Goal: Task Accomplishment & Management: Complete application form

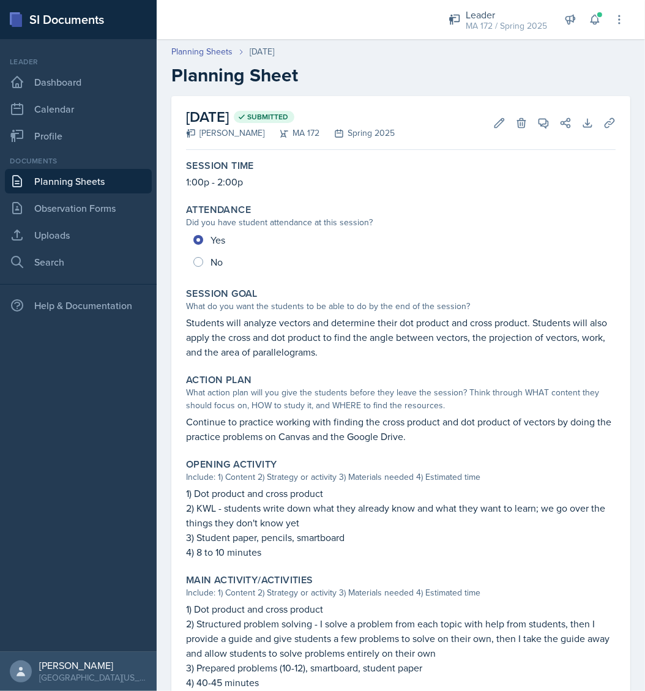
scroll to position [122, 0]
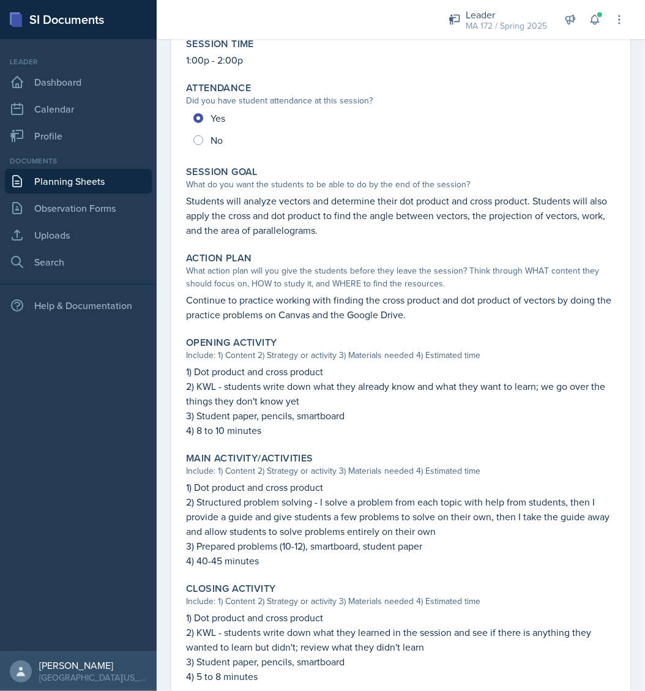
click at [77, 178] on link "Planning Sheets" at bounding box center [78, 181] width 147 height 24
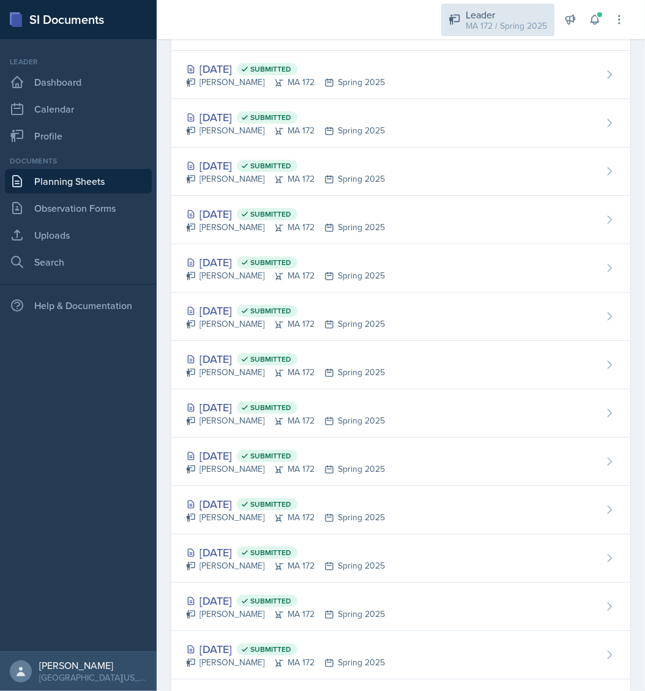
click at [496, 34] on div "Leader MA 172 / Spring 2025" at bounding box center [497, 20] width 113 height 32
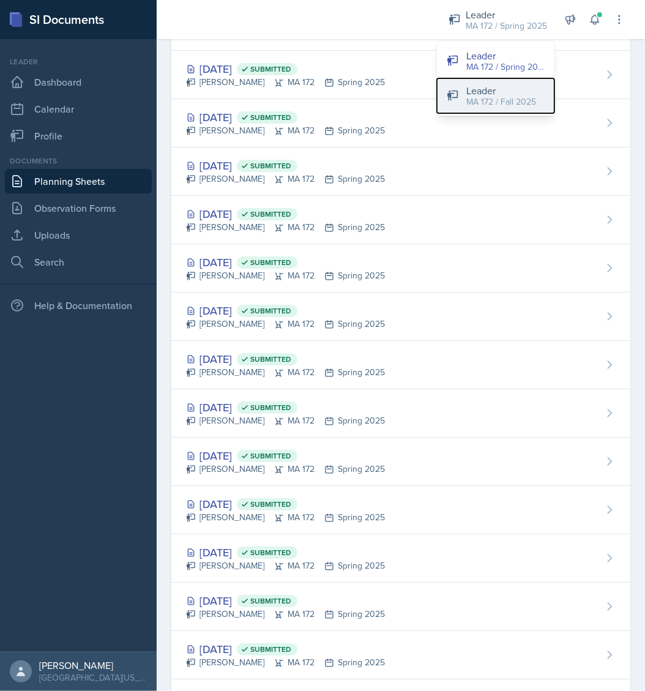
click at [506, 94] on div "Leader" at bounding box center [501, 90] width 70 height 15
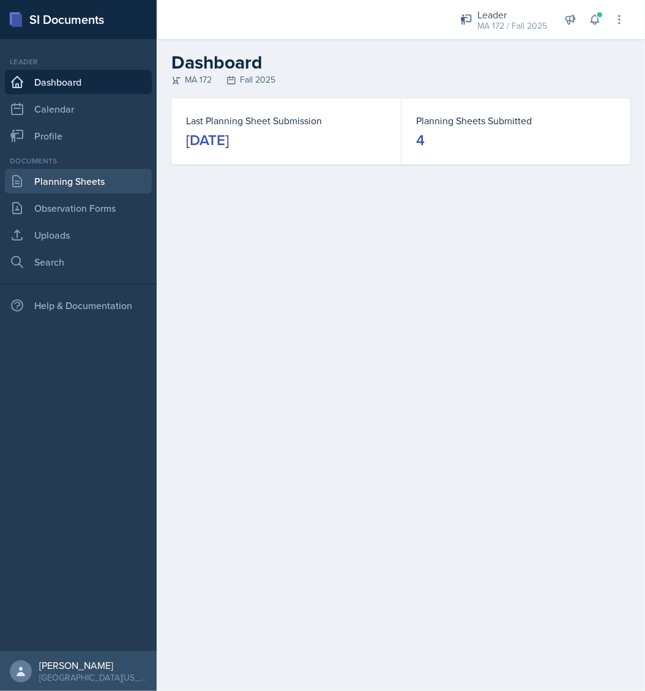
click at [75, 187] on link "Planning Sheets" at bounding box center [78, 181] width 147 height 24
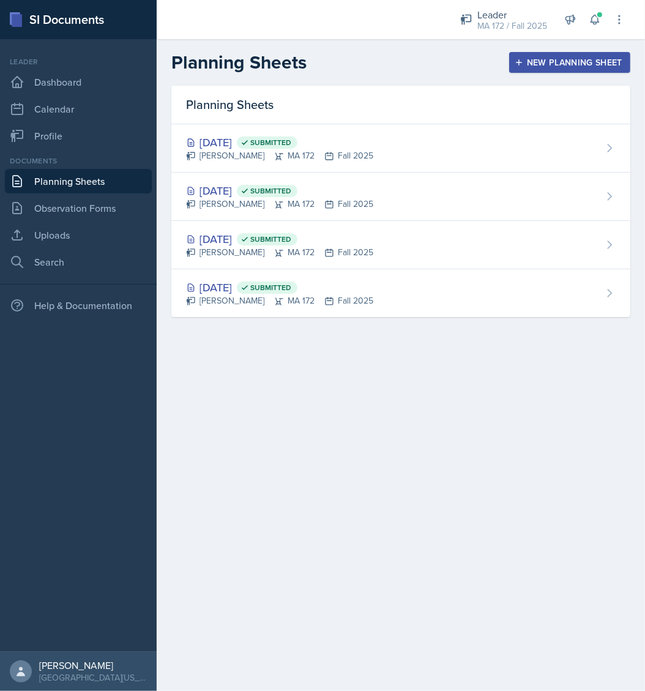
click at [575, 61] on div "New Planning Sheet" at bounding box center [569, 63] width 105 height 10
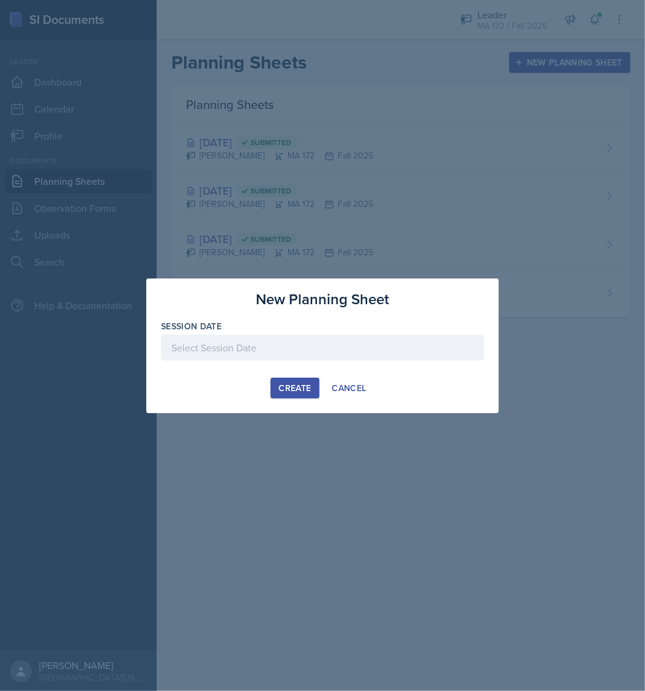
click at [231, 341] on div at bounding box center [322, 348] width 323 height 26
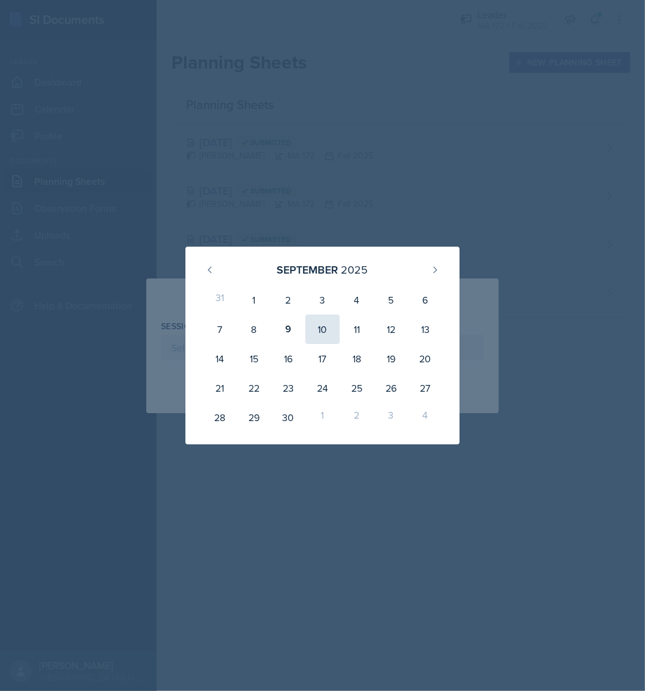
click at [315, 334] on div "10" at bounding box center [322, 329] width 34 height 29
type input "September 10th, 2025"
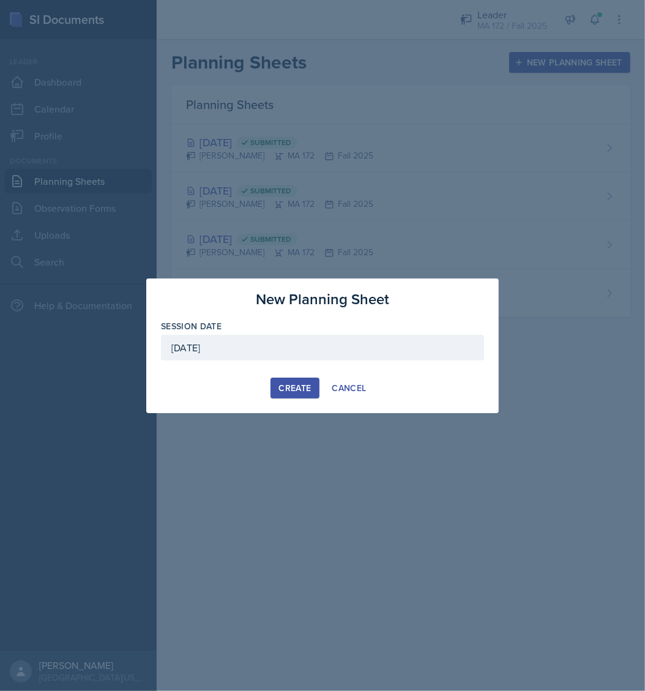
click at [286, 387] on div "Create" at bounding box center [294, 388] width 32 height 10
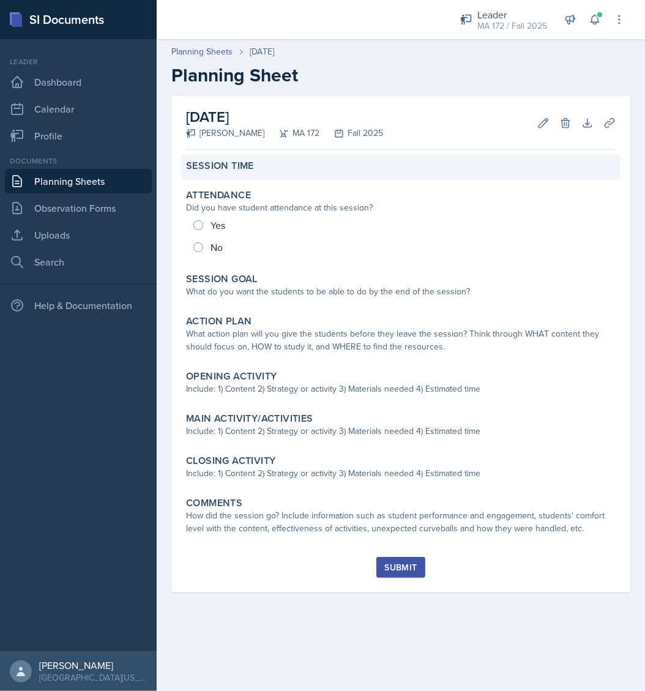
click at [297, 171] on div "Session Time" at bounding box center [401, 166] width 430 height 12
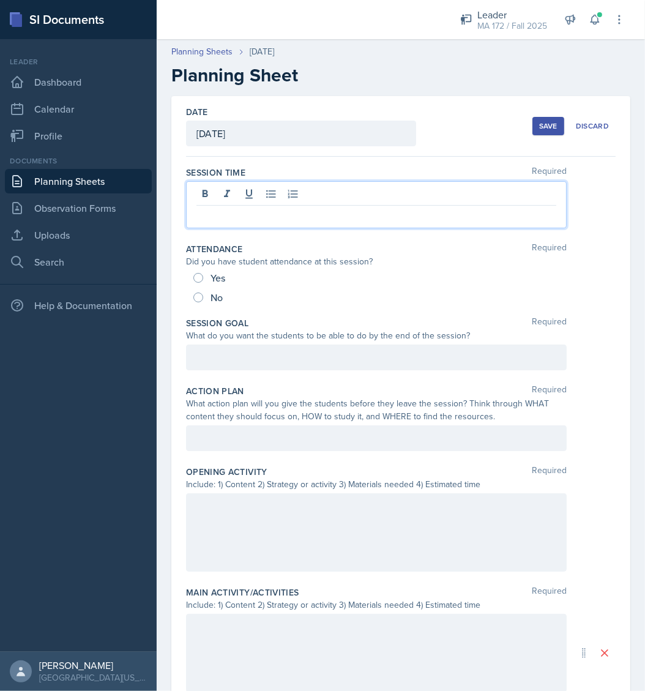
click at [256, 189] on div at bounding box center [376, 204] width 381 height 47
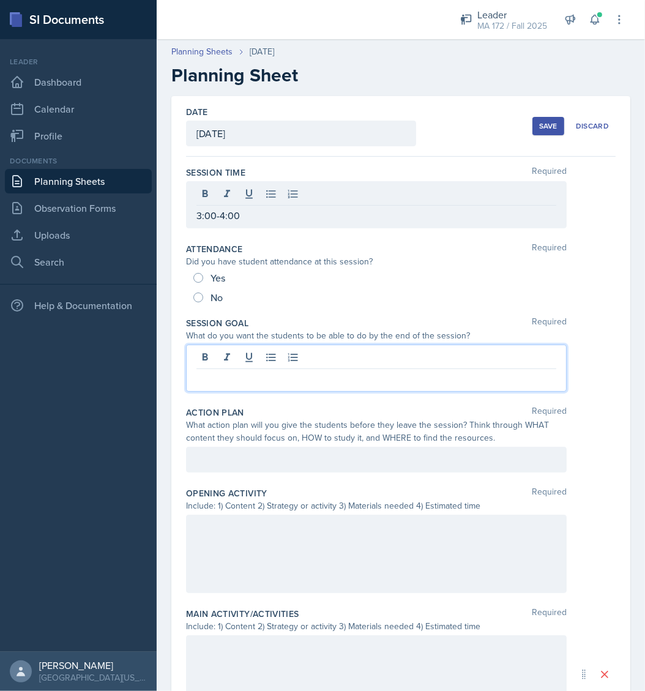
click at [305, 356] on div at bounding box center [376, 368] width 381 height 47
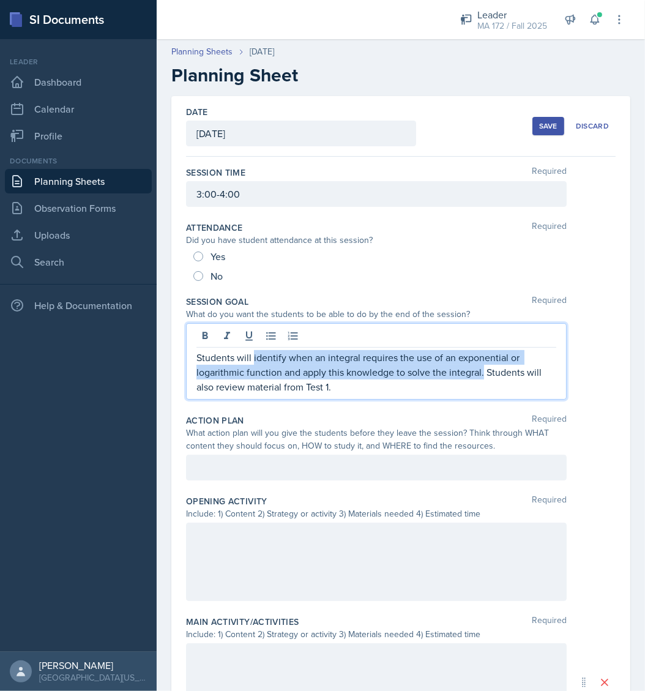
drag, startPoint x: 482, startPoint y: 375, endPoint x: 252, endPoint y: 356, distance: 230.9
click at [252, 356] on p "Students will identify when an integral requires the use of an exponential or l…" at bounding box center [376, 372] width 360 height 44
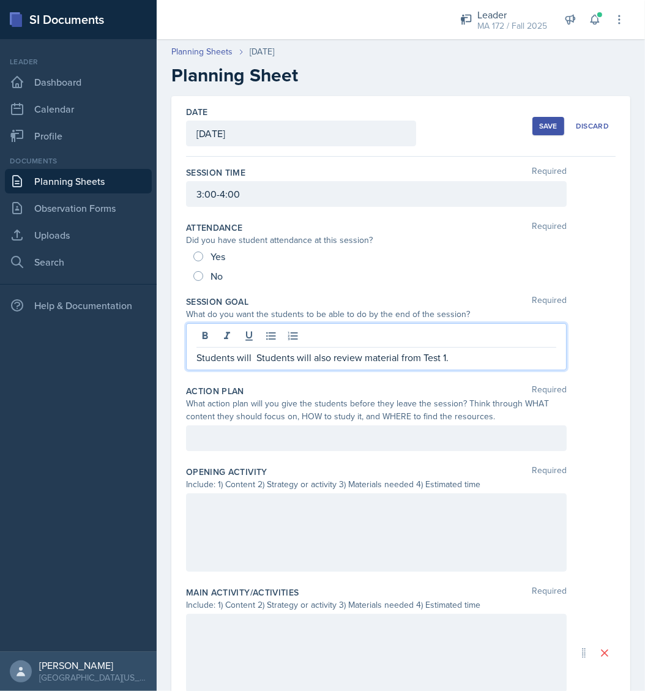
click at [367, 356] on p "Students will Students will also review material from Test 1." at bounding box center [376, 357] width 360 height 15
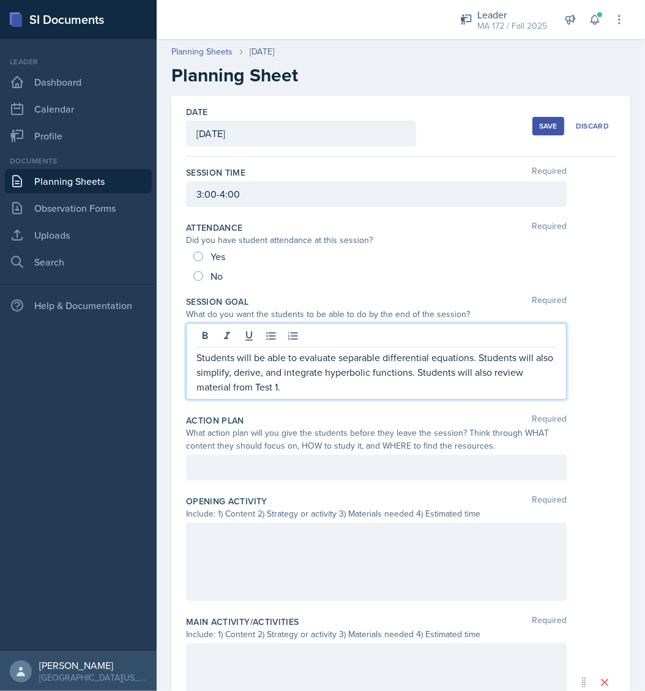
click at [196, 357] on p "Students will be able to evaluate separable differential equations. Students wi…" at bounding box center [376, 372] width 360 height 44
click at [542, 373] on p "Lenahan's Students - Students will be able to evaluate separable differential e…" at bounding box center [376, 372] width 360 height 44
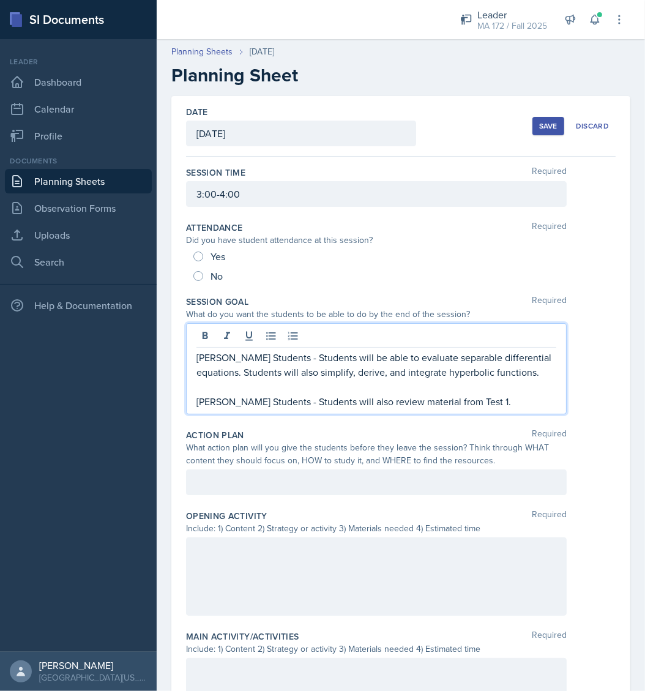
click at [321, 400] on p "Abudiab's Students - Students will also review material from Test 1." at bounding box center [376, 401] width 360 height 15
click at [349, 402] on p "Abudiab's Students - Students will also review material from Test 1." at bounding box center [376, 401] width 360 height 15
click at [476, 403] on p "Abudiab's Students - Students will review material from Test 1." at bounding box center [376, 401] width 360 height 15
click at [245, 357] on p "Lenahan's Students - Students will be able to evaluate separable differential e…" at bounding box center [376, 364] width 360 height 29
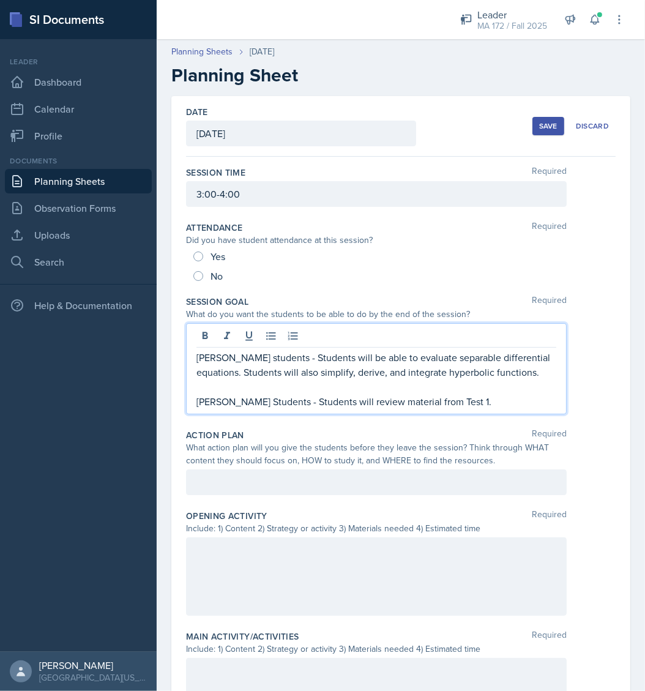
click at [245, 395] on p "Abudiab's Students - Students will review material from Test 1." at bounding box center [376, 401] width 360 height 15
click at [355, 397] on p "Abudiab's students - Students will review material from Test 1." at bounding box center [376, 401] width 360 height 15
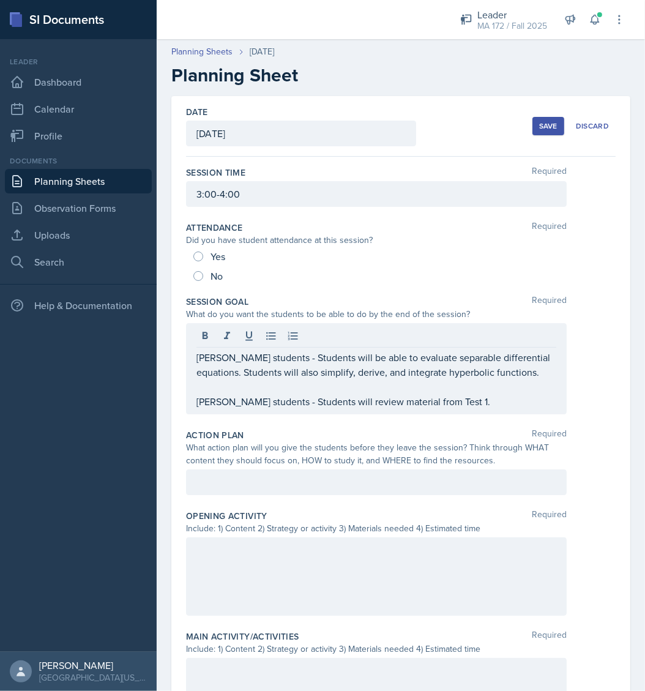
click at [355, 491] on div at bounding box center [376, 482] width 381 height 26
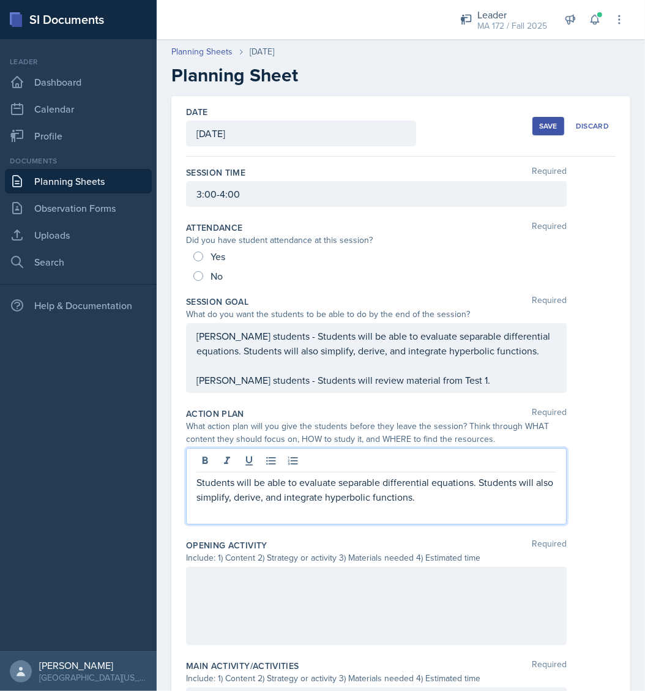
click at [340, 493] on p "Students will be able to evaluate separable differential equations. Students wi…" at bounding box center [376, 489] width 360 height 29
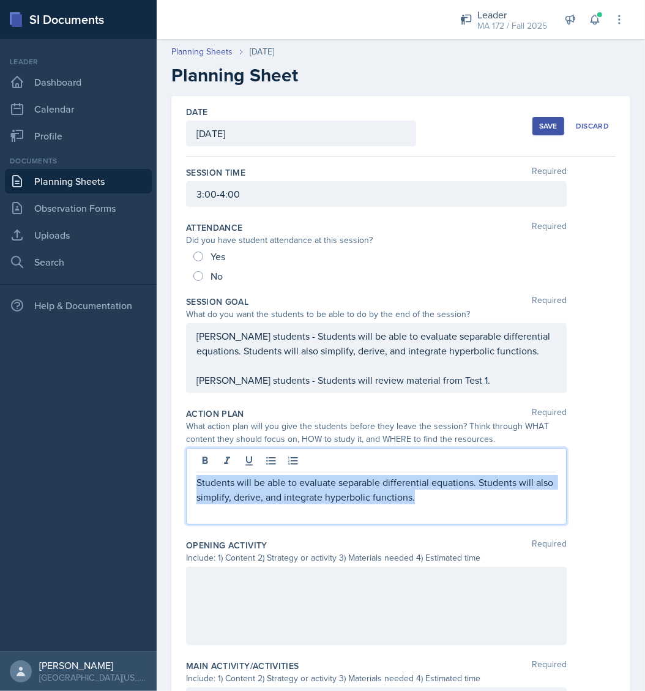
click at [340, 493] on p "Students will be able to evaluate separable differential equations. Students wi…" at bounding box center [376, 489] width 360 height 29
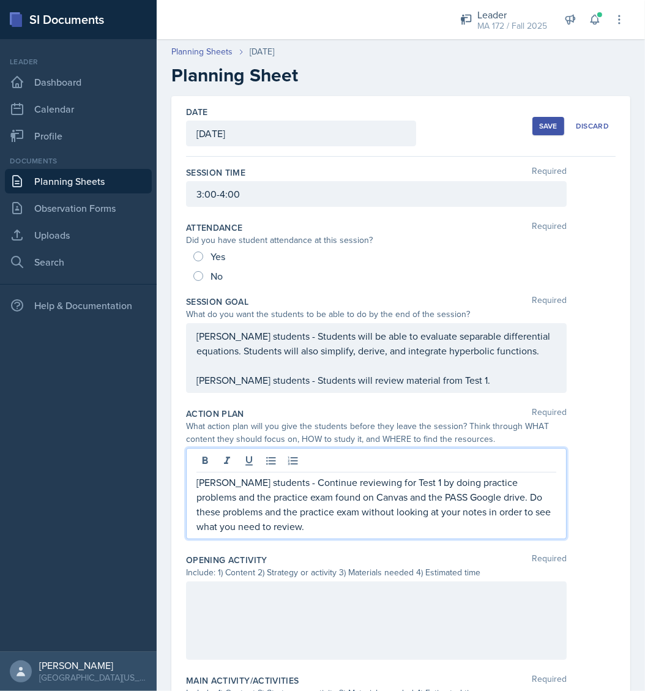
click at [196, 479] on p "[PERSON_NAME] students - Continue reviewing for Test 1 by doing practice proble…" at bounding box center [376, 504] width 360 height 59
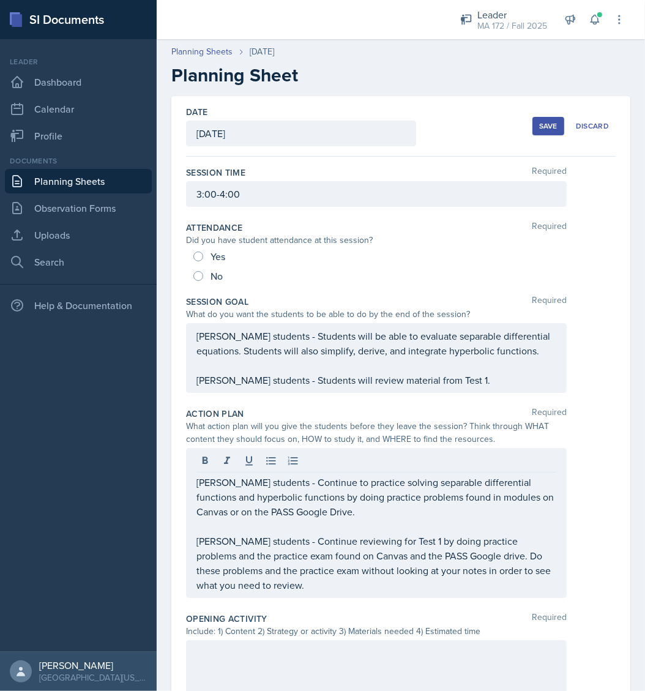
click at [103, 579] on nav "Leader Dashboard Calendar Profile Documents Planning Sheets Observation Forms U…" at bounding box center [78, 345] width 157 height 613
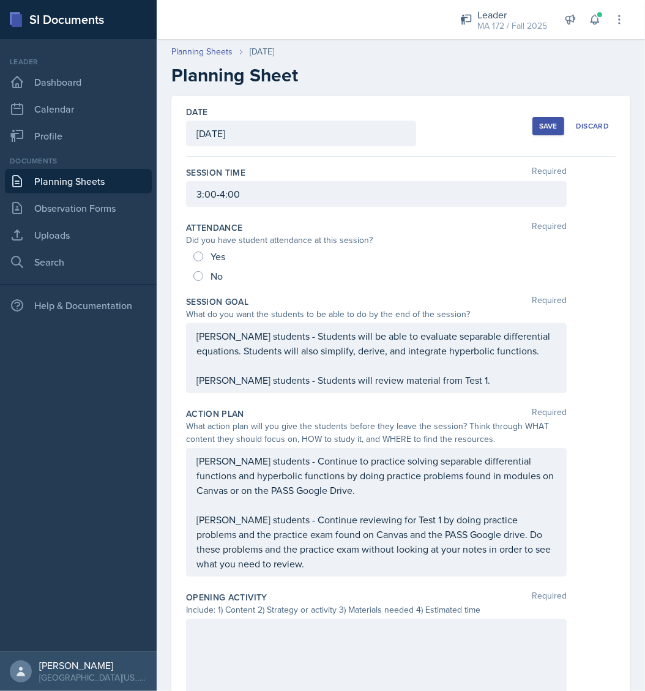
click at [103, 579] on nav "Leader Dashboard Calendar Profile Documents Planning Sheets Observation Forms U…" at bounding box center [78, 345] width 157 height 613
click at [595, 455] on div "Lenahan's students - Continue to practice solving separable differential functi…" at bounding box center [401, 512] width 430 height 129
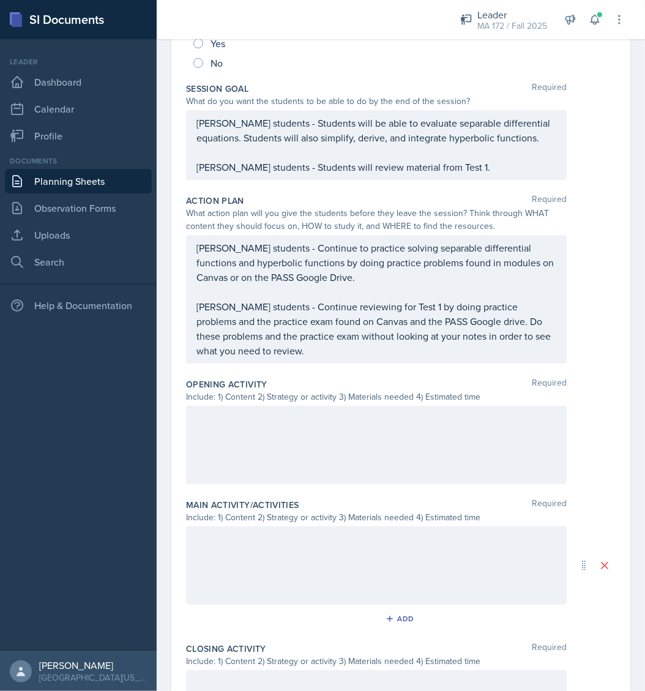
scroll to position [275, 0]
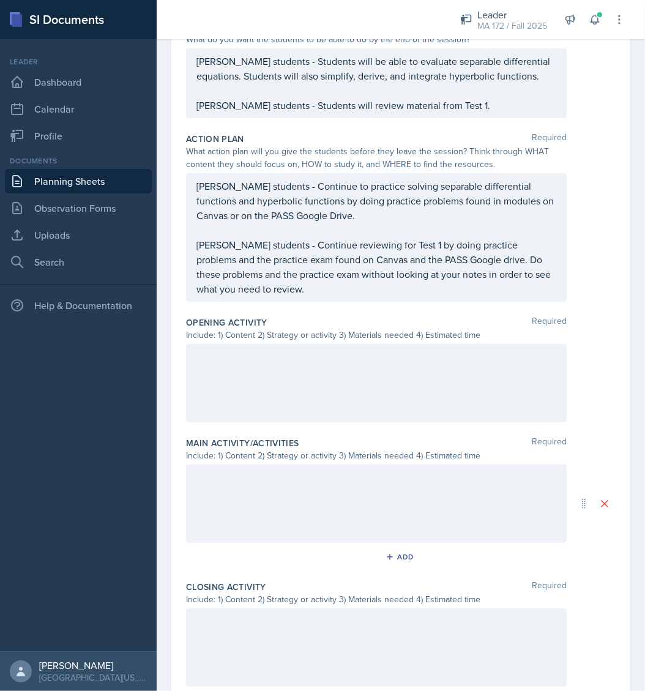
click at [401, 389] on div at bounding box center [376, 383] width 381 height 78
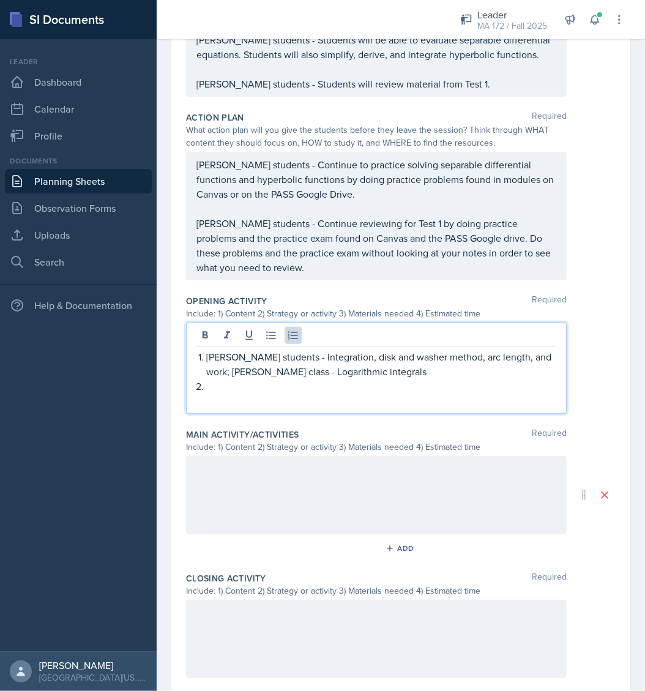
click at [206, 383] on p at bounding box center [381, 386] width 350 height 15
drag, startPoint x: 231, startPoint y: 370, endPoint x: 397, endPoint y: 373, distance: 165.9
click at [397, 373] on p "[PERSON_NAME] students - Integration, disk and washer method, arc length, and w…" at bounding box center [381, 363] width 350 height 29
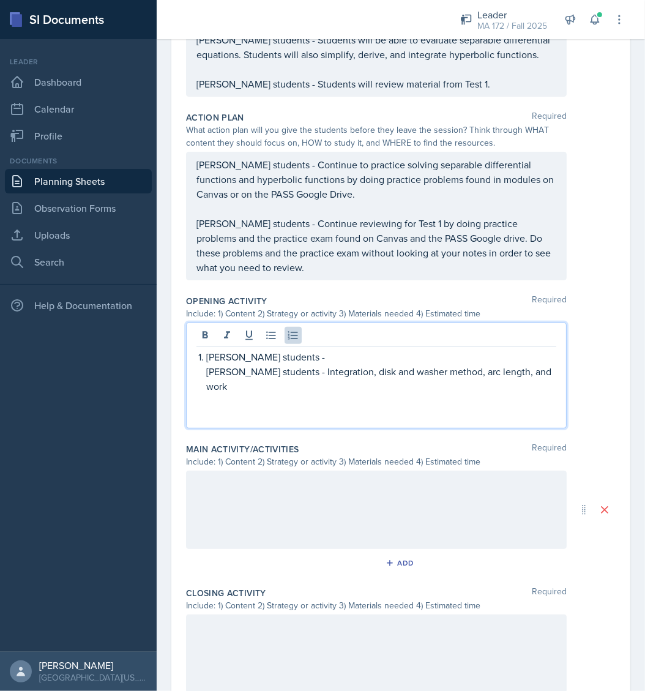
click at [325, 359] on p "Lenahan's students -" at bounding box center [381, 356] width 350 height 15
click at [530, 373] on p "Abudiab's students - Integration, disk and washer method, arc length, and work" at bounding box center [381, 378] width 350 height 29
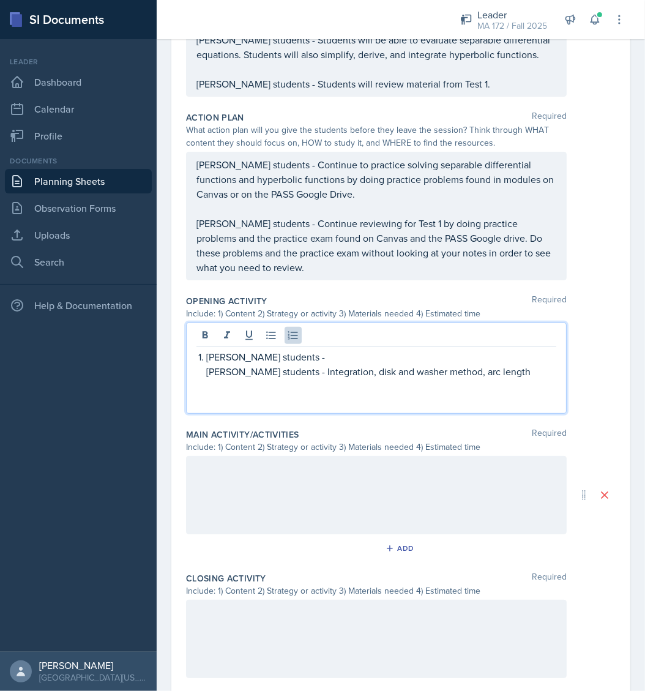
click at [376, 370] on p "Abudiab's students - Integration, disk and washer method, arc length" at bounding box center [381, 371] width 350 height 15
click at [402, 371] on p "Abudiab's students - Integration, disk, washer method, arc length" at bounding box center [381, 371] width 350 height 15
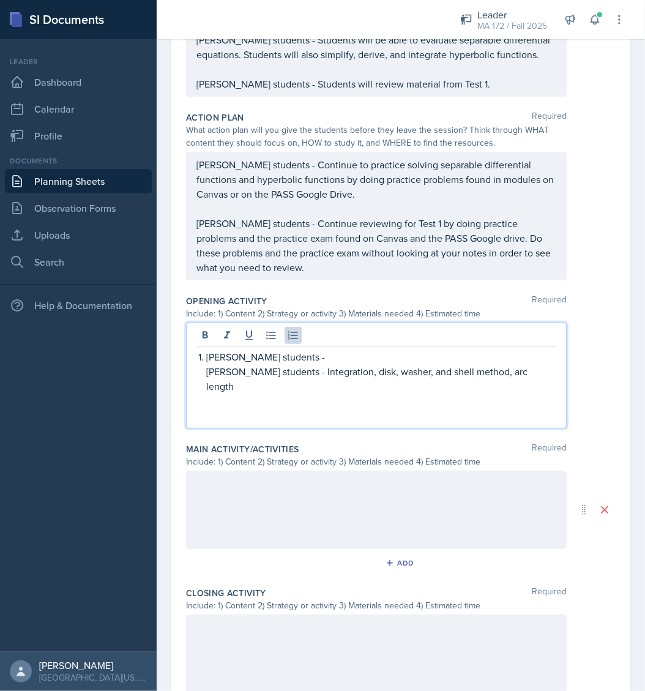
click at [484, 371] on p "Abudiab's students - Integration, disk, washer, and shell method, arc length" at bounding box center [381, 378] width 350 height 29
click at [311, 353] on p "Lenahan's students -" at bounding box center [381, 356] width 350 height 15
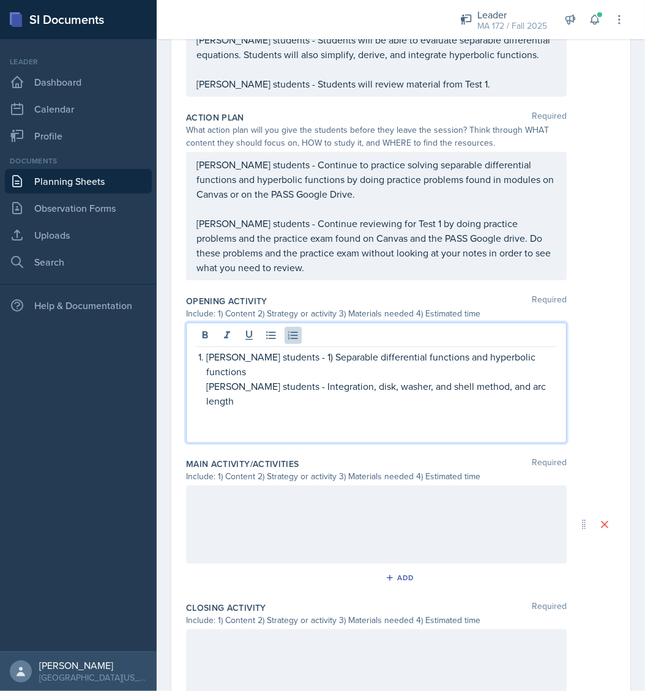
click at [305, 356] on p "Lenahan's students - 1) Separable differential functions and hyperbolic functio…" at bounding box center [381, 363] width 350 height 29
click at [496, 379] on p "Abudiab's students - Integration, disk, washer, and shell method, and arc length" at bounding box center [381, 393] width 350 height 29
click at [407, 356] on p "Lenahan's students - Separable differential functions and hyperbolic functions" at bounding box center [381, 363] width 350 height 29
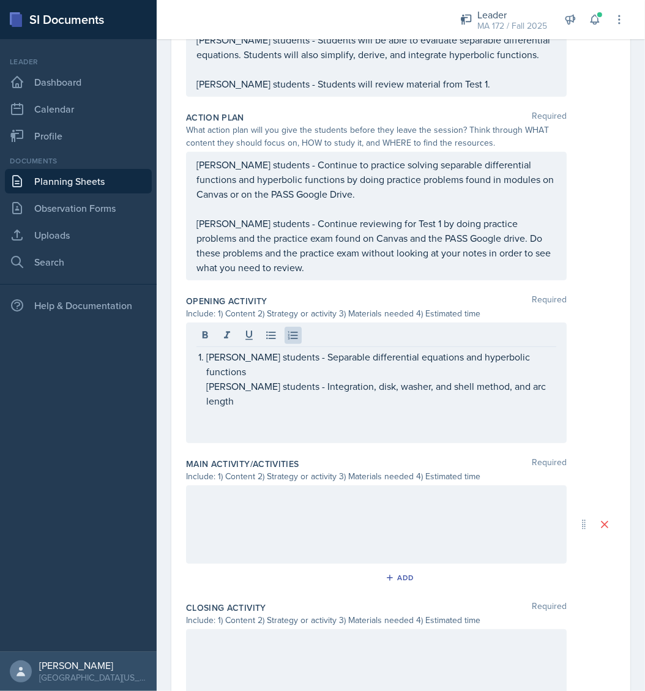
click at [545, 370] on div "Lenahan's students - Separable differential equations and hyperbolic functions …" at bounding box center [376, 383] width 381 height 121
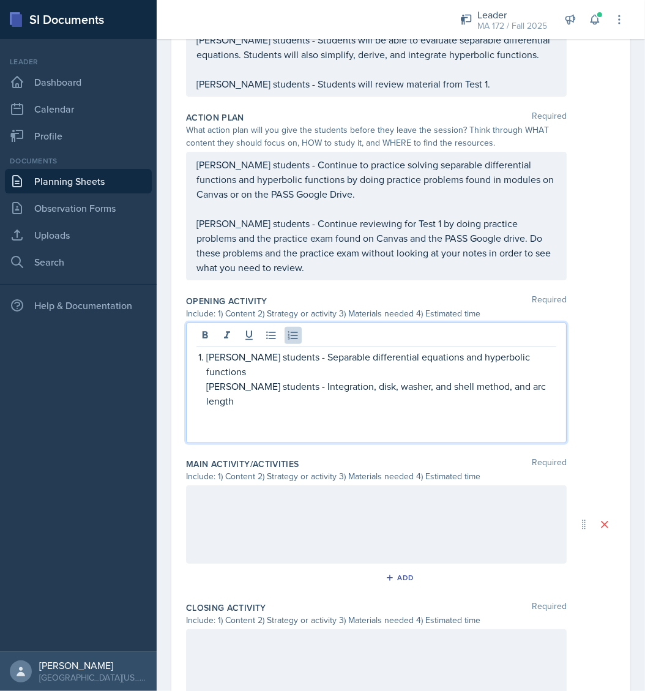
click at [545, 375] on div "Lenahan's students - Separable differential equations and hyperbolic functions …" at bounding box center [376, 383] width 381 height 121
click at [514, 379] on p "Abudiab's students - Integration, disk, washer, and shell method, and arc length" at bounding box center [381, 393] width 350 height 29
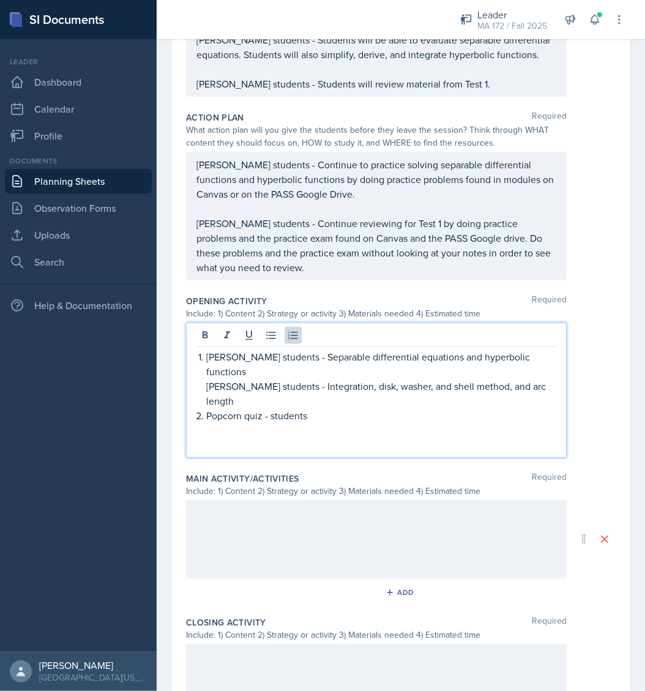
click at [416, 267] on p "[PERSON_NAME] students - Continue reviewing for Test 1 by doing practice proble…" at bounding box center [376, 245] width 360 height 59
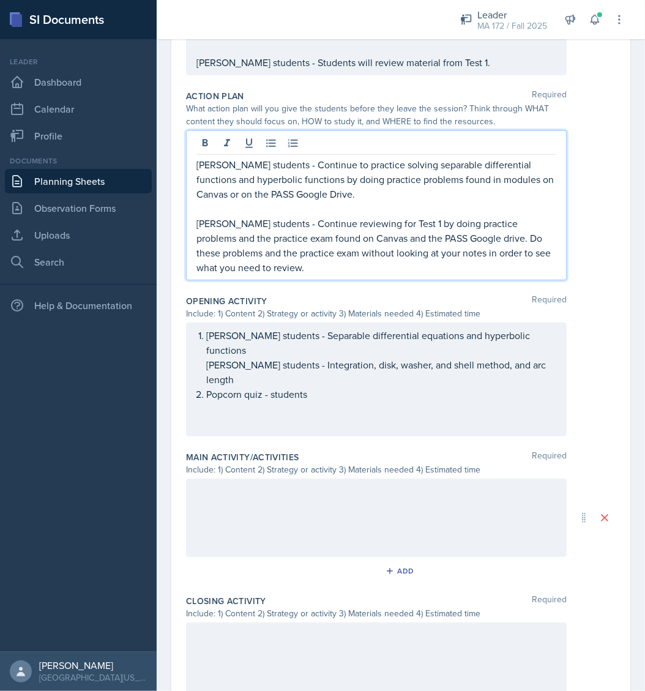
click at [416, 267] on p "[PERSON_NAME] students - Continue reviewing for Test 1 by doing practice proble…" at bounding box center [376, 245] width 360 height 59
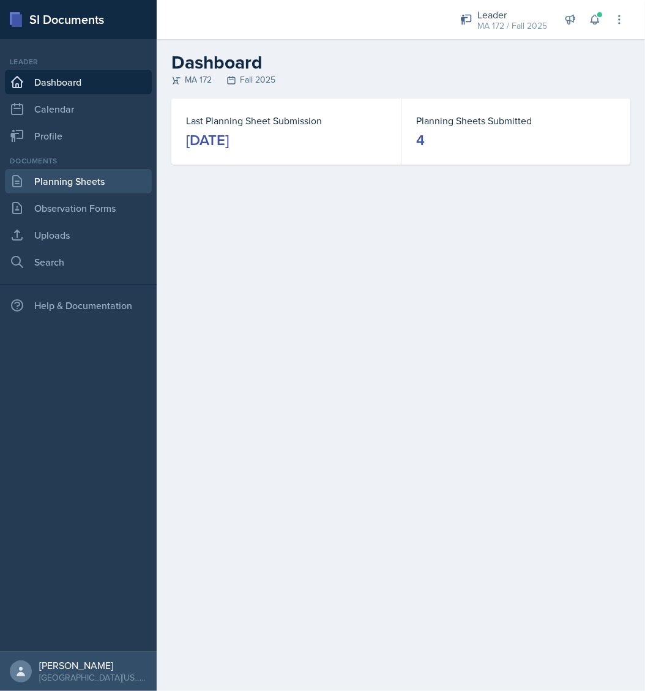
click at [66, 191] on link "Planning Sheets" at bounding box center [78, 181] width 147 height 24
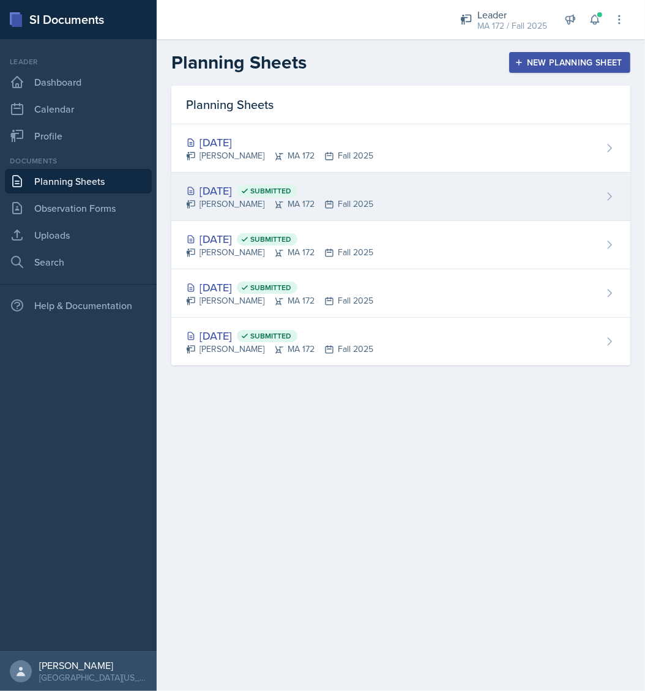
click at [207, 187] on div "[DATE] Submitted" at bounding box center [279, 190] width 187 height 17
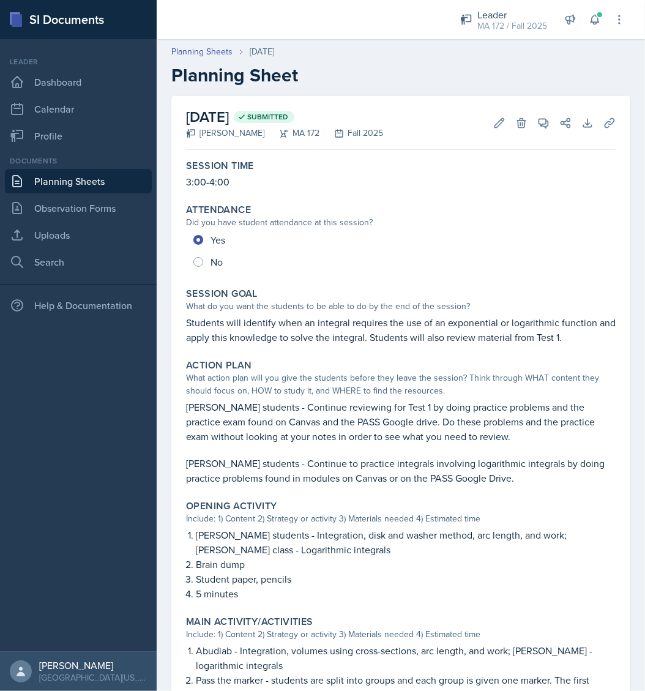
click at [410, 337] on p "Students will identify when an integral requires the use of an exponential or l…" at bounding box center [401, 329] width 430 height 29
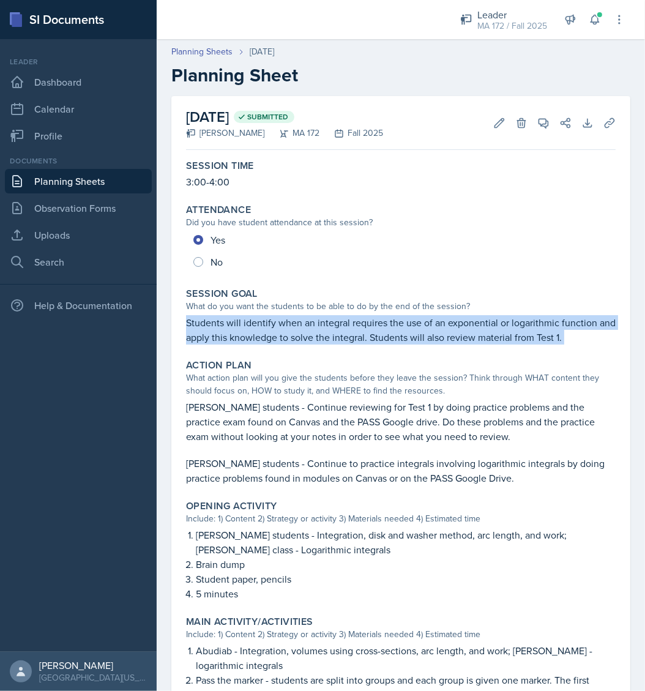
click at [410, 337] on p "Students will identify when an integral requires the use of an exponential or l…" at bounding box center [401, 329] width 430 height 29
copy div "Students will identify when an integral requires the use of an exponential or l…"
click at [71, 181] on link "Planning Sheets" at bounding box center [78, 181] width 147 height 24
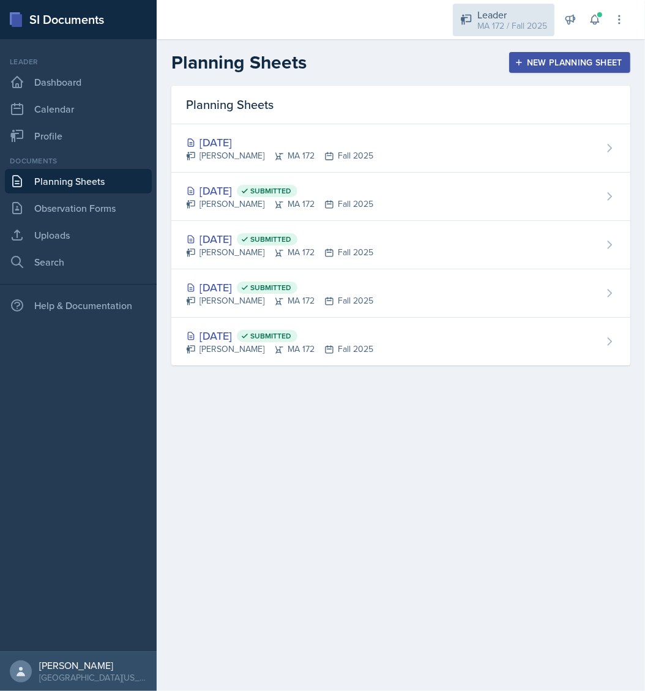
click at [520, 17] on div "Leader" at bounding box center [512, 14] width 70 height 15
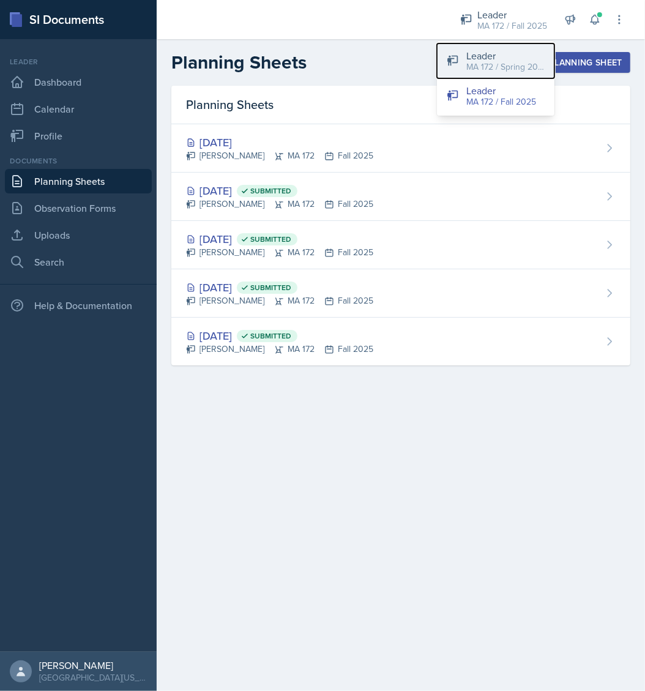
click at [514, 72] on div "MA 172 / Spring 2025" at bounding box center [505, 67] width 78 height 13
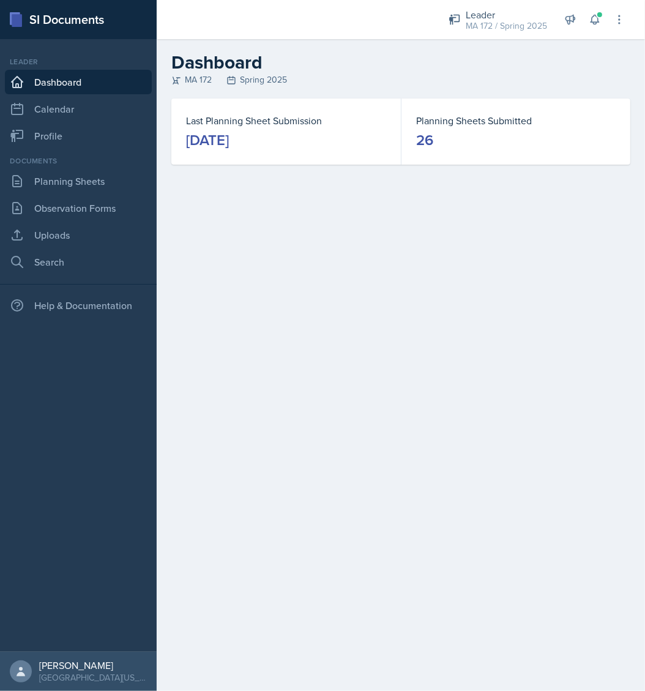
click at [75, 194] on div "Documents Planning Sheets Observation Forms Uploads Search" at bounding box center [78, 214] width 147 height 119
click at [75, 189] on link "Planning Sheets" at bounding box center [78, 181] width 147 height 24
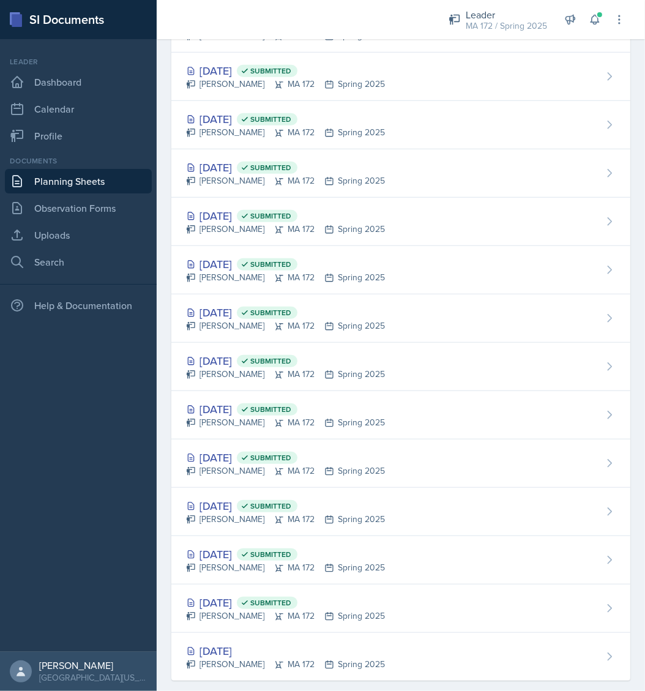
scroll to position [764, 0]
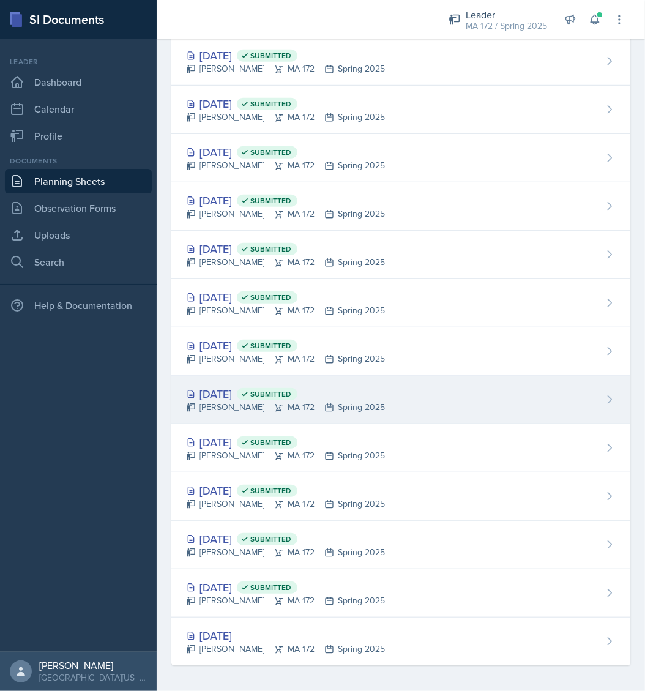
click at [291, 390] on span "Submitted" at bounding box center [270, 394] width 41 height 10
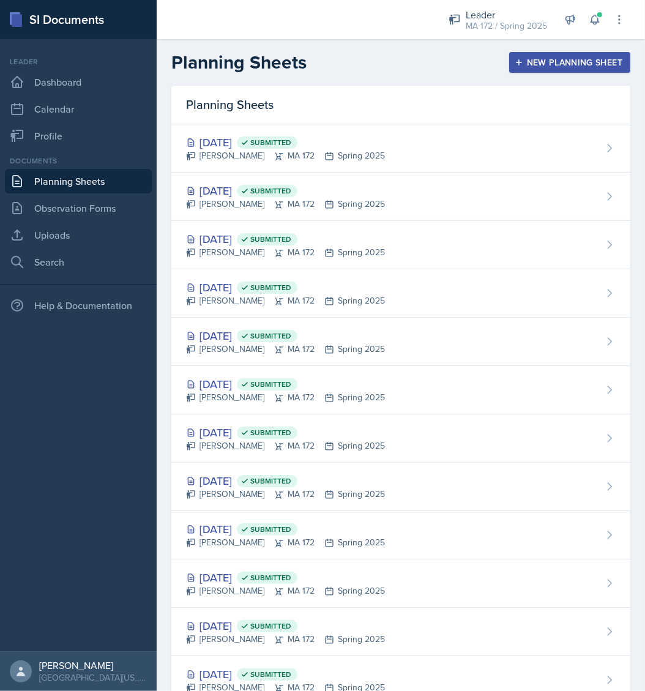
scroll to position [570, 0]
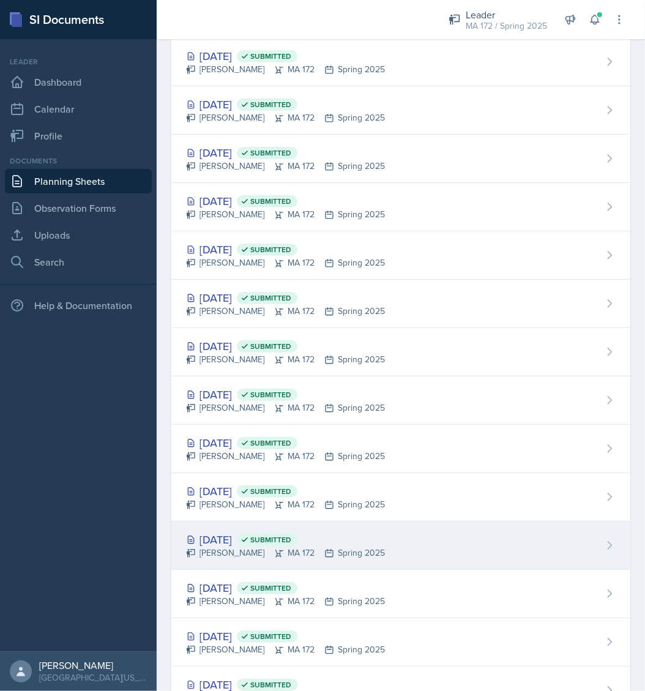
click at [239, 534] on div "Feb 3rd, 2025 Submitted" at bounding box center [285, 539] width 199 height 17
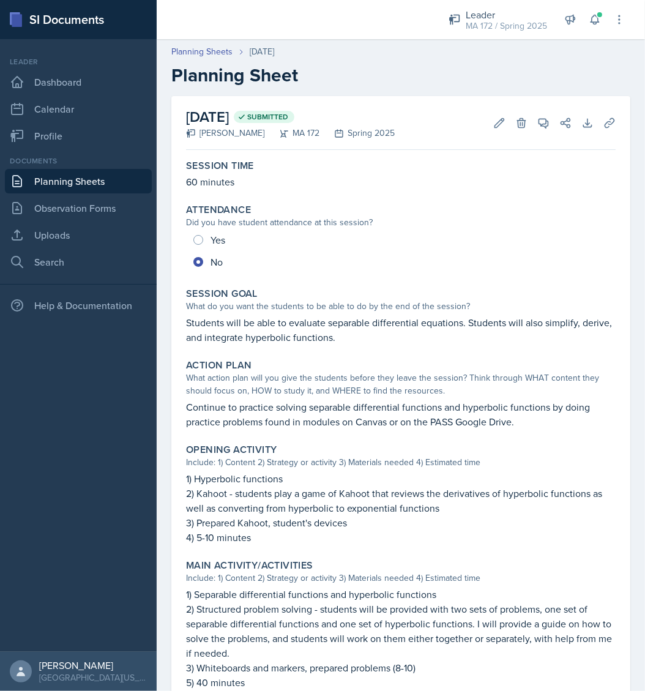
click at [256, 326] on p "Students will be able to evaluate separable differential equations. Students wi…" at bounding box center [401, 329] width 430 height 29
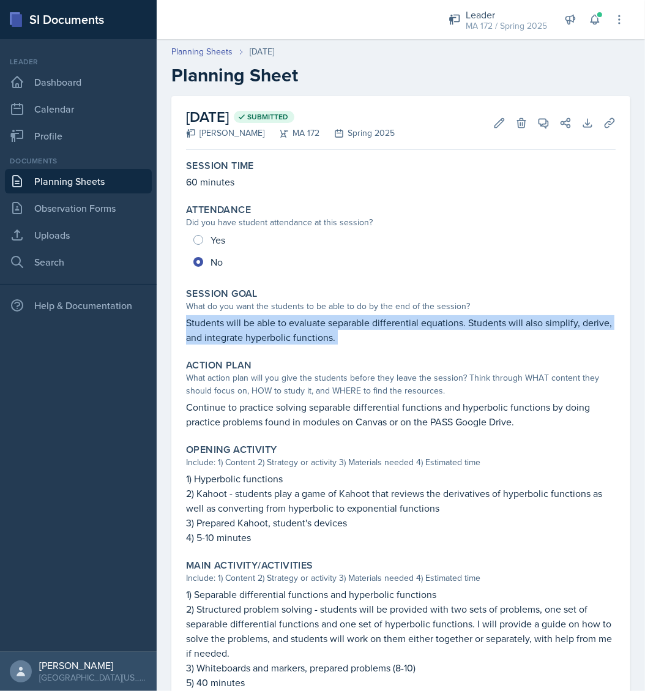
click at [256, 326] on p "Students will be able to evaluate separable differential equations. Students wi…" at bounding box center [401, 329] width 430 height 29
copy div "Students will be able to evaluate separable differential equations. Students wi…"
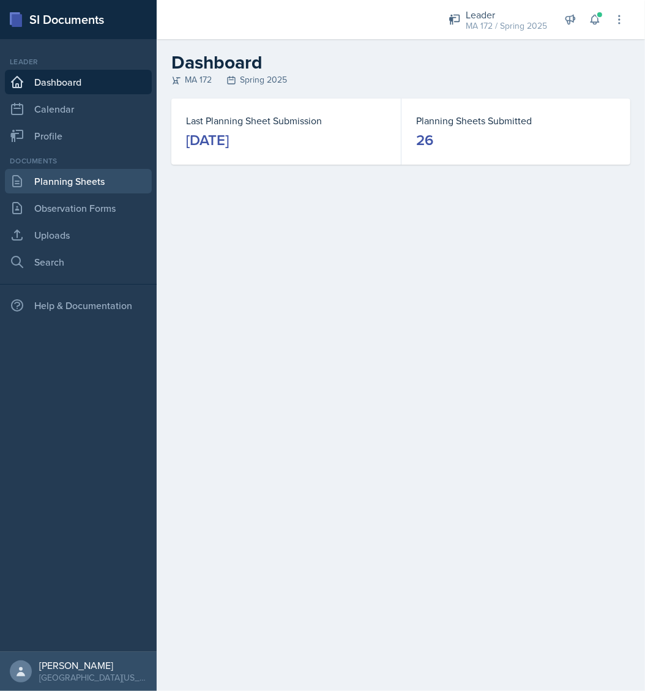
click at [86, 175] on link "Planning Sheets" at bounding box center [78, 181] width 147 height 24
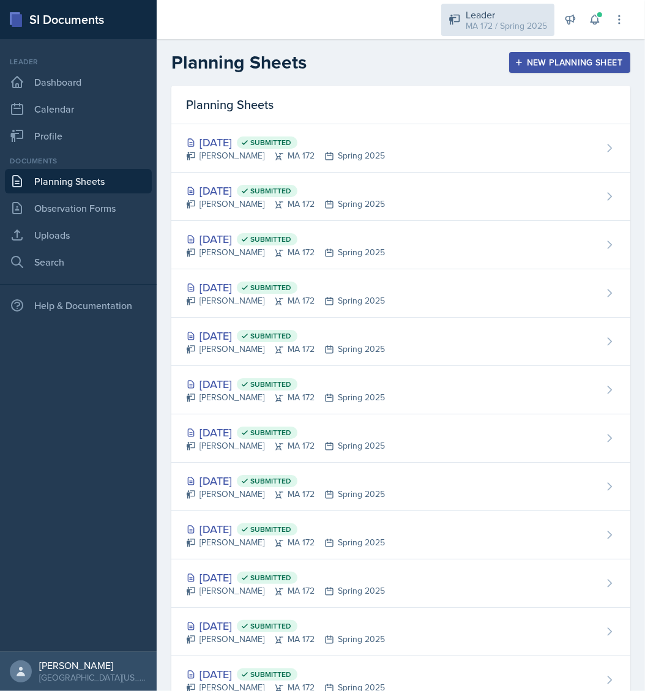
click at [509, 13] on div "Leader" at bounding box center [506, 14] width 81 height 15
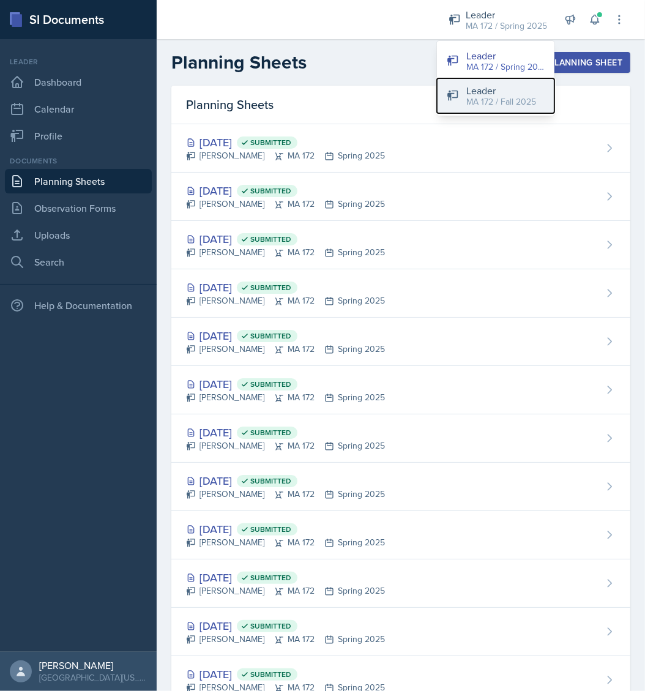
click at [491, 93] on div "Leader" at bounding box center [501, 90] width 70 height 15
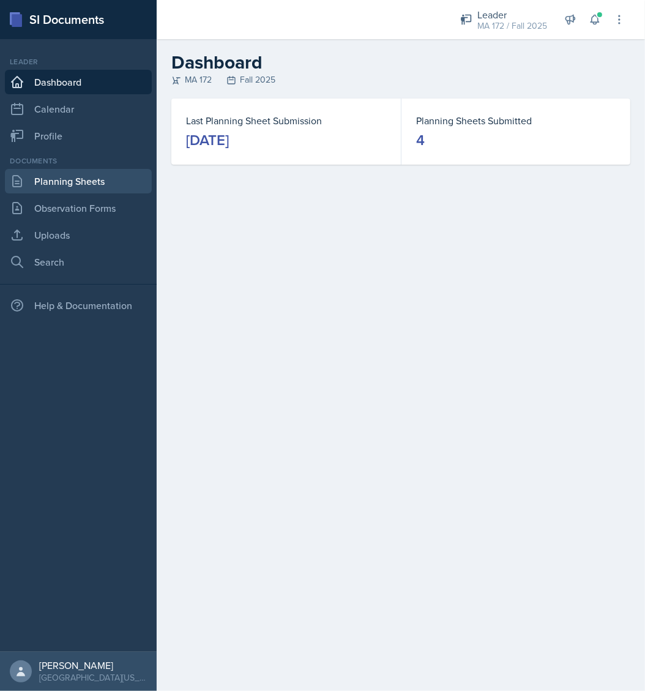
click at [58, 182] on link "Planning Sheets" at bounding box center [78, 181] width 147 height 24
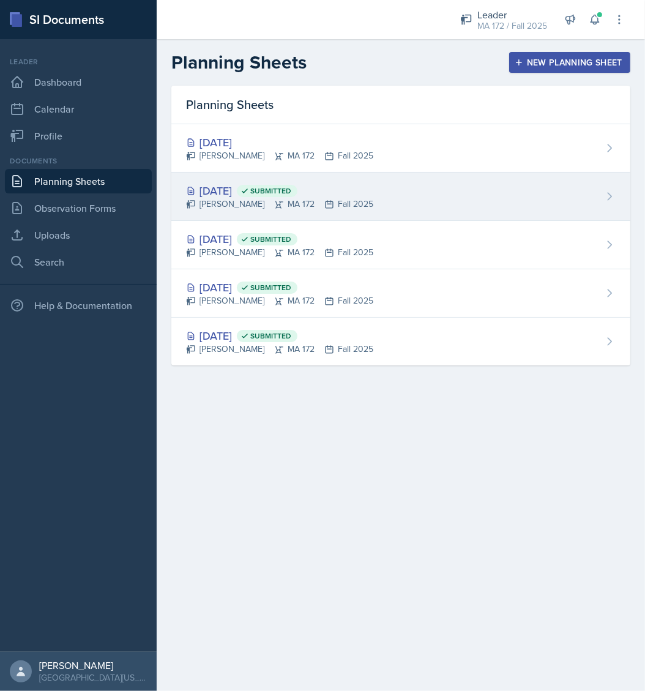
click at [236, 179] on div "[DATE] Submitted [PERSON_NAME] MA 172 Fall 2025" at bounding box center [400, 197] width 459 height 48
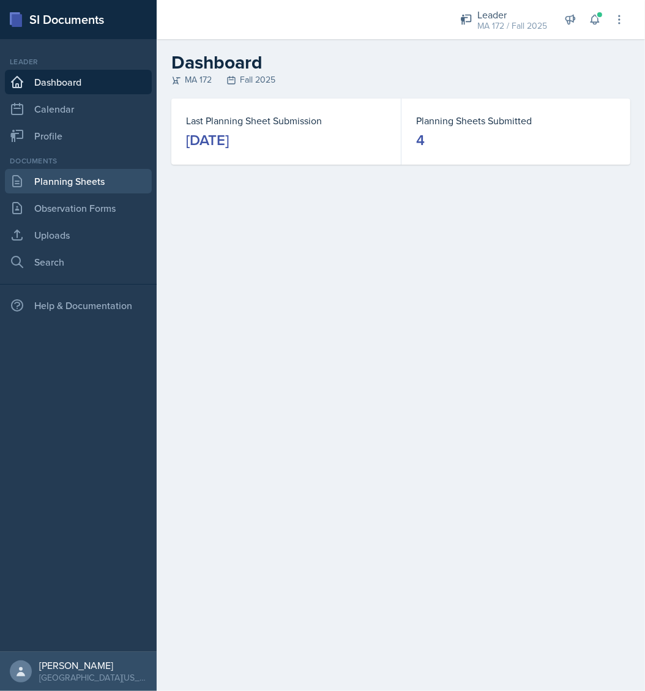
click at [83, 174] on link "Planning Sheets" at bounding box center [78, 181] width 147 height 24
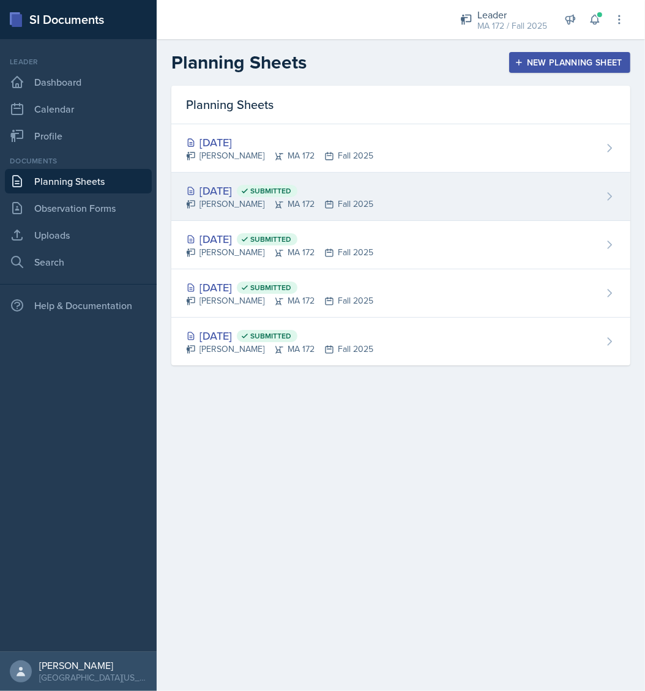
click at [274, 200] on icon at bounding box center [279, 205] width 10 height 10
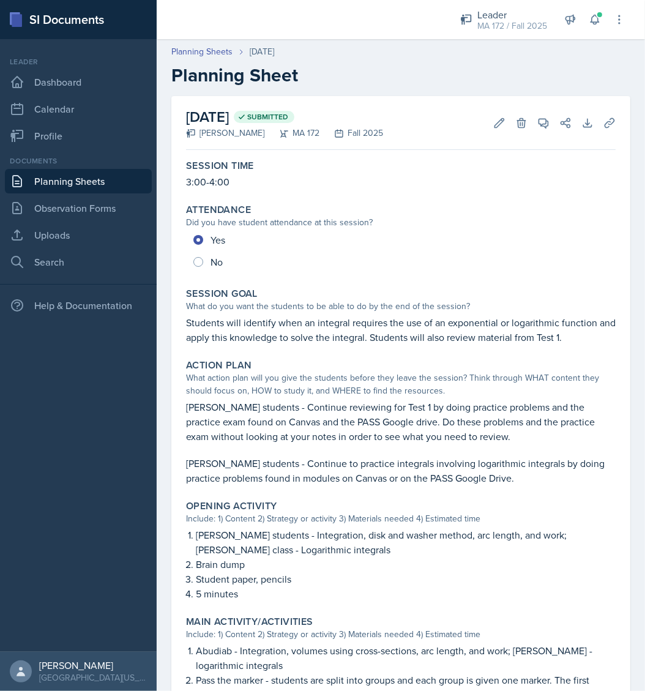
click at [306, 421] on p "[PERSON_NAME] students - Continue reviewing for Test 1 by doing practice proble…" at bounding box center [401, 422] width 430 height 44
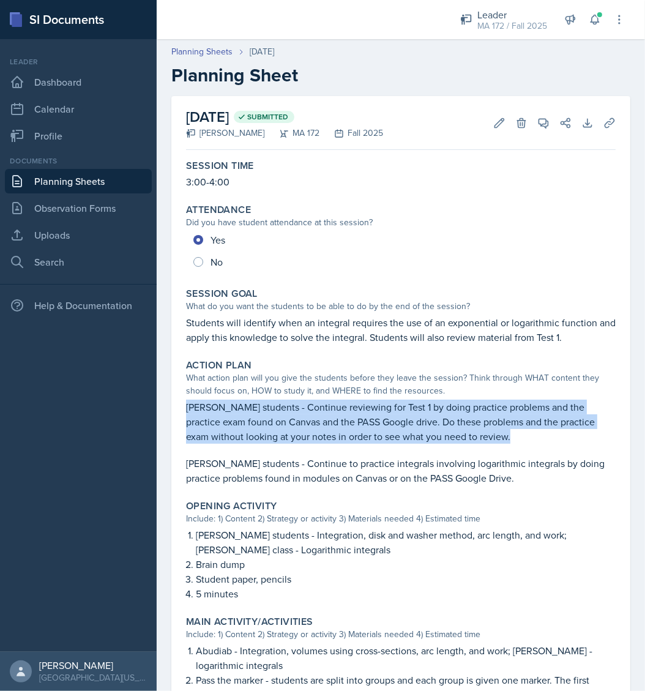
click at [306, 421] on p "[PERSON_NAME] students - Continue reviewing for Test 1 by doing practice proble…" at bounding box center [401, 422] width 430 height 44
copy p "[PERSON_NAME] students - Continue reviewing for Test 1 by doing practice proble…"
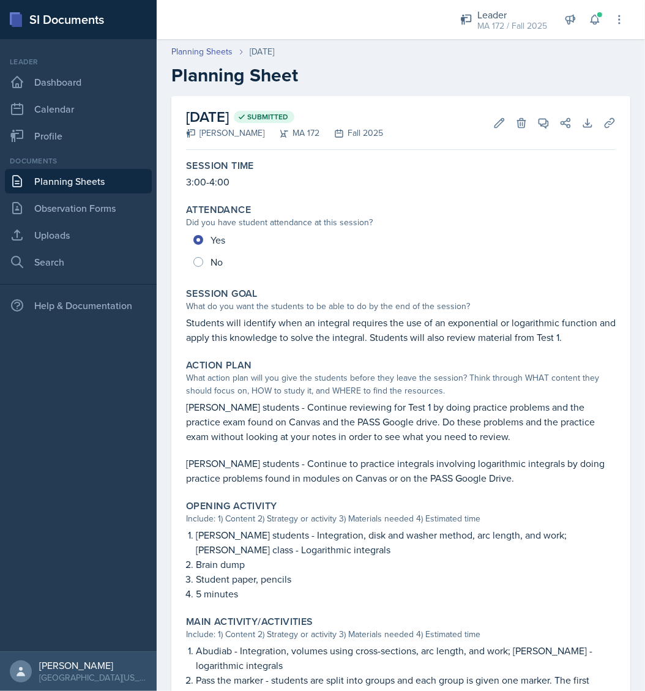
click at [122, 446] on nav "Leader Dashboard Calendar Profile Documents Planning Sheets Observation Forms U…" at bounding box center [78, 345] width 157 height 613
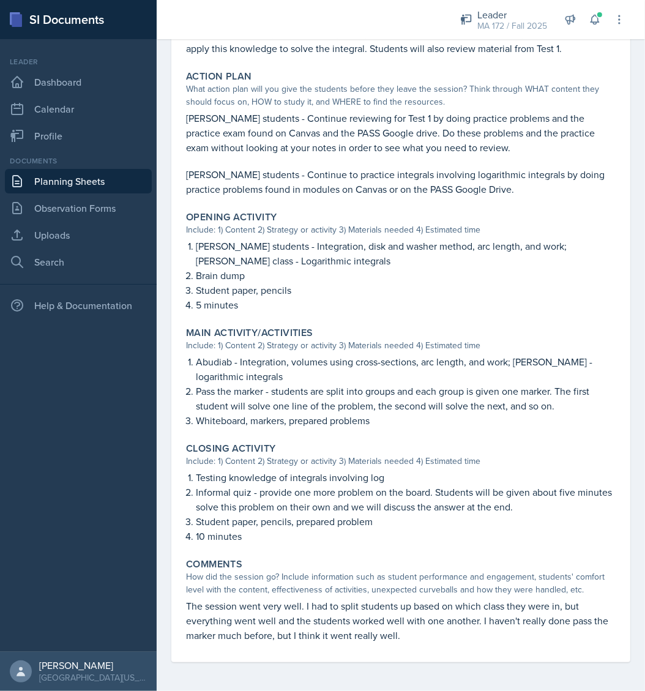
click at [208, 361] on p "Abudiab - Integration, volumes using cross-sections, arc length, and work; [PER…" at bounding box center [406, 368] width 420 height 29
click at [237, 252] on p "[PERSON_NAME] students - Integration, disk and washer method, arc length, and w…" at bounding box center [406, 253] width 420 height 29
click at [208, 245] on p "[PERSON_NAME] students - Integration, disk and washer method, arc length, and w…" at bounding box center [406, 253] width 420 height 29
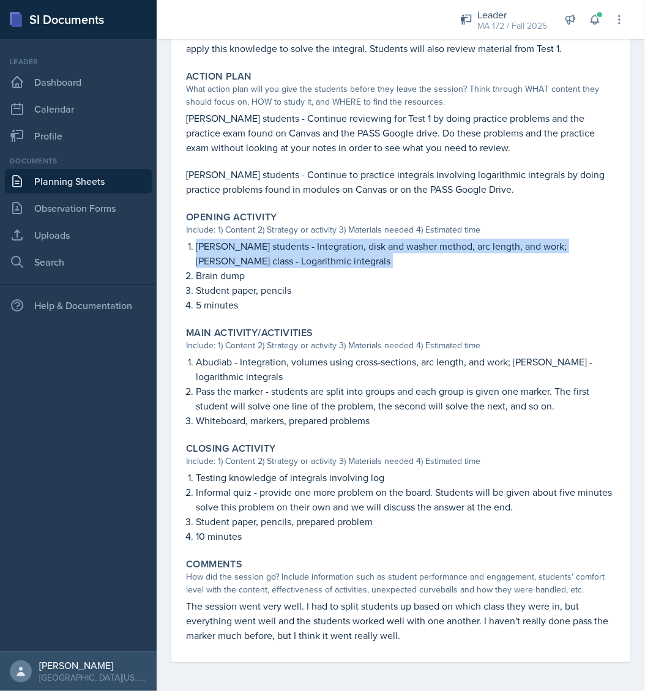
click at [208, 245] on p "[PERSON_NAME] students - Integration, disk and washer method, arc length, and w…" at bounding box center [406, 253] width 420 height 29
copy p "[PERSON_NAME] students - Integration, disk and washer method, arc length, and w…"
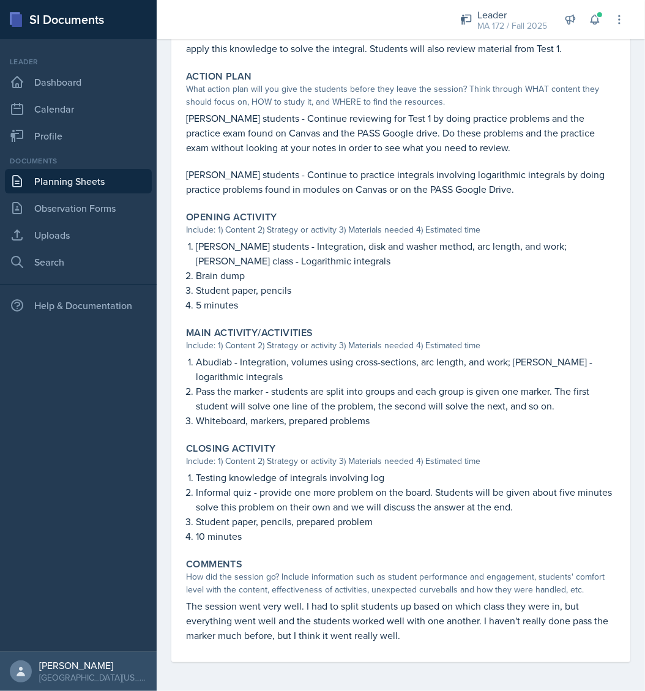
click at [113, 384] on nav "Leader Dashboard Calendar Profile Documents Planning Sheets Observation Forms U…" at bounding box center [78, 345] width 157 height 613
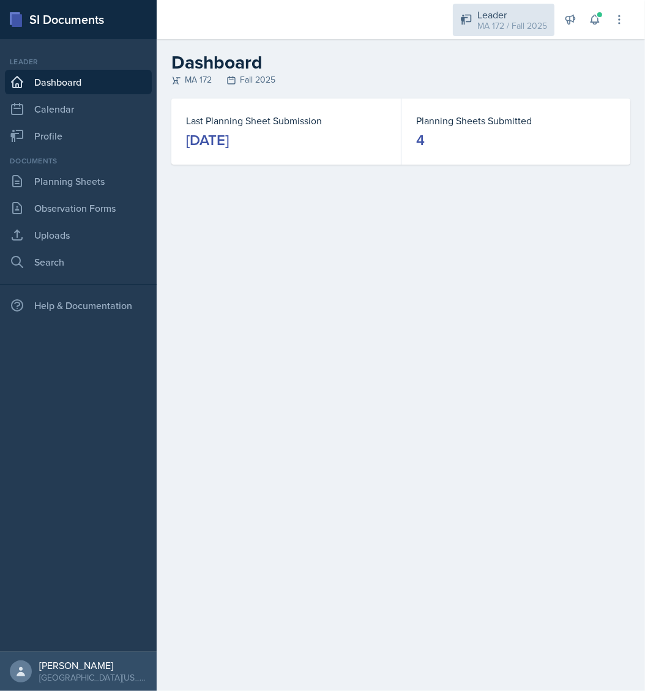
click at [502, 14] on div "Leader" at bounding box center [512, 14] width 70 height 15
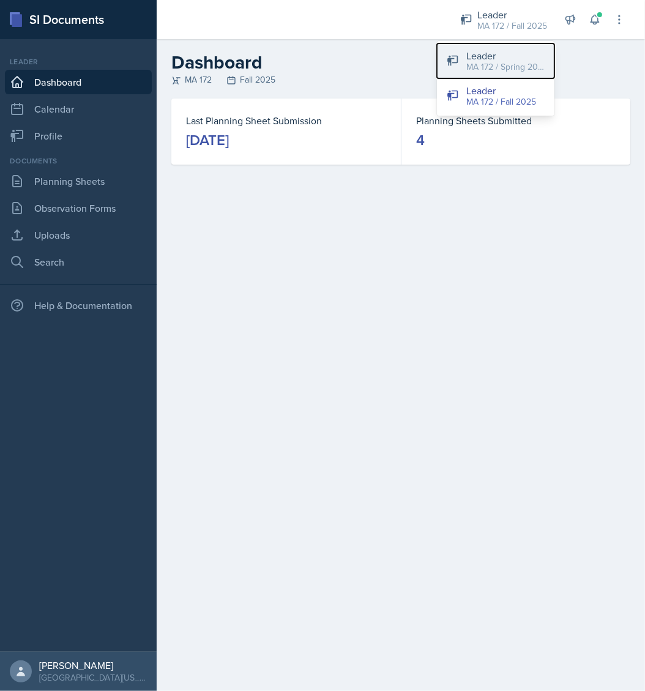
click at [484, 61] on div "MA 172 / Spring 2025" at bounding box center [505, 67] width 78 height 13
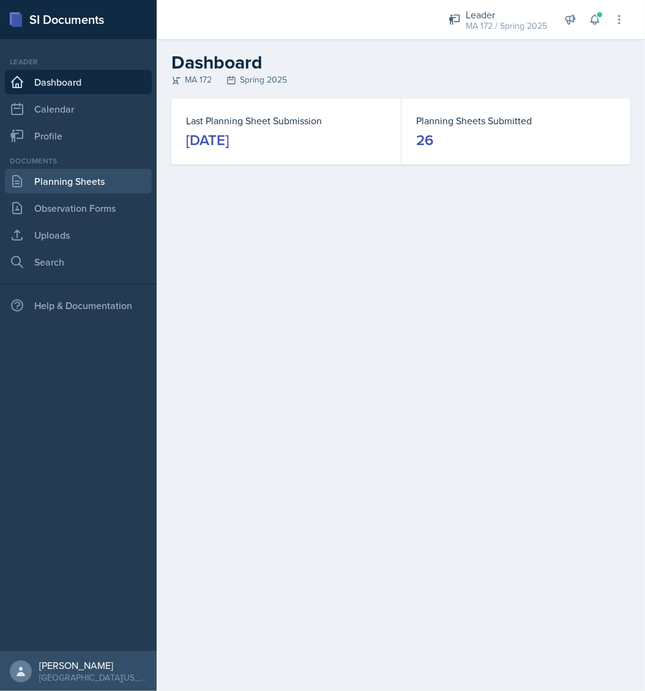
click at [92, 182] on link "Planning Sheets" at bounding box center [78, 181] width 147 height 24
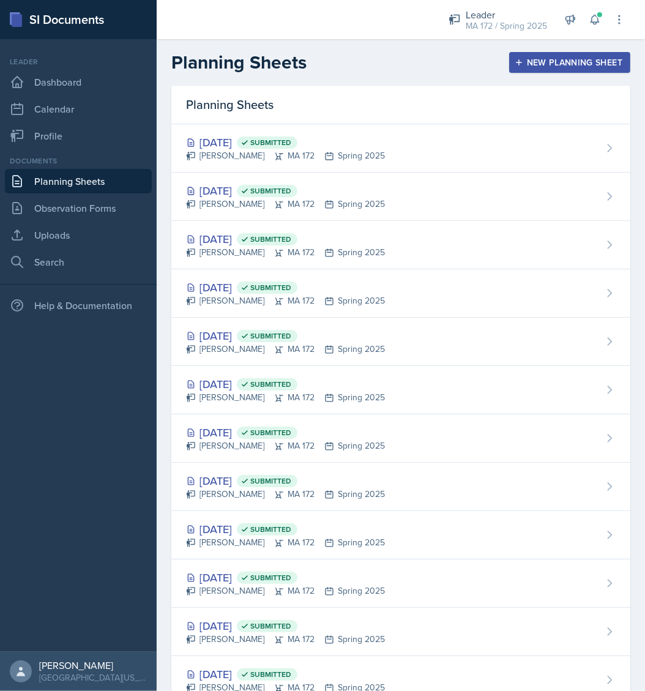
scroll to position [570, 0]
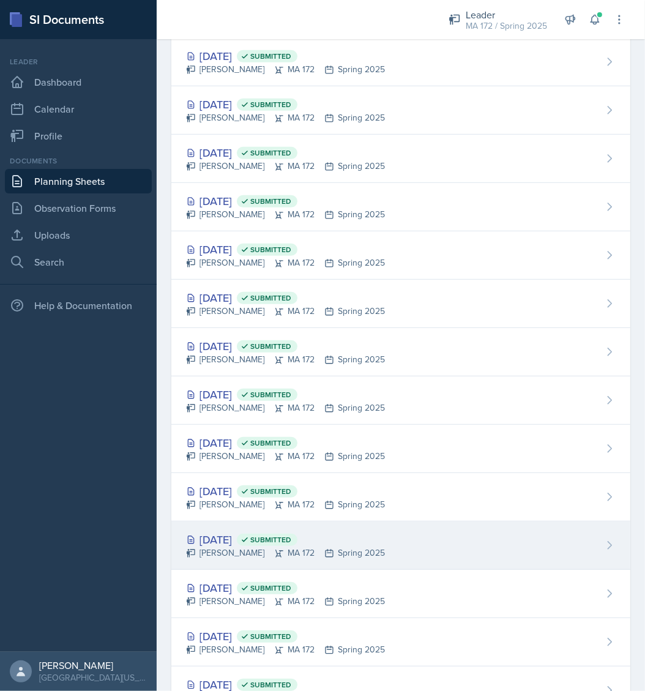
click at [248, 547] on div "Anna McGill MA 172 Spring 2025" at bounding box center [285, 553] width 199 height 13
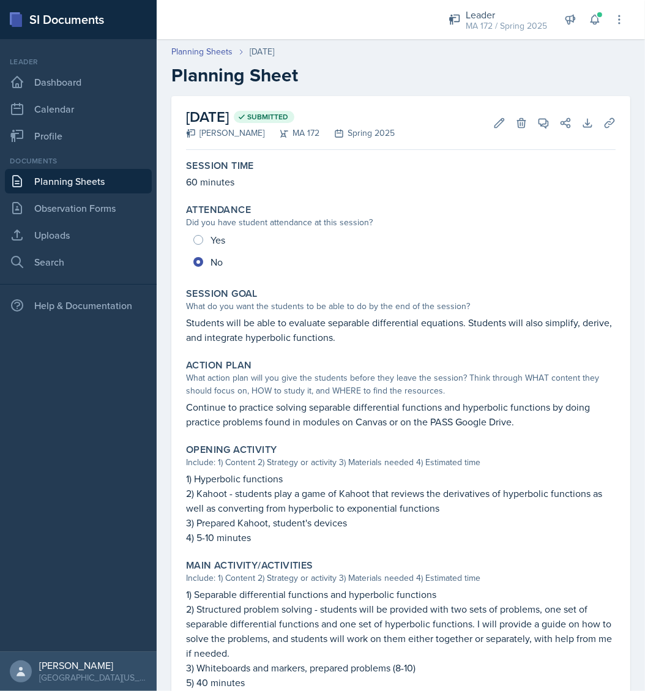
click at [155, 399] on nav "Leader Dashboard Calendar Profile Documents Planning Sheets Observation Forms U…" at bounding box center [78, 345] width 157 height 613
click at [272, 414] on p "Continue to practice solving separable differential functions and hyperbolic fu…" at bounding box center [401, 414] width 430 height 29
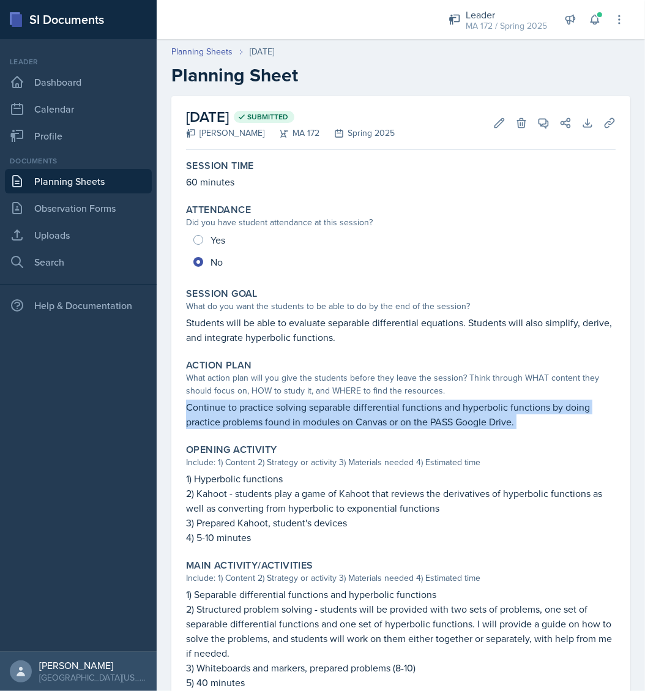
click at [272, 414] on p "Continue to practice solving separable differential functions and hyperbolic fu…" at bounding box center [401, 414] width 430 height 29
copy div "Continue to practice solving separable differential functions and hyperbolic fu…"
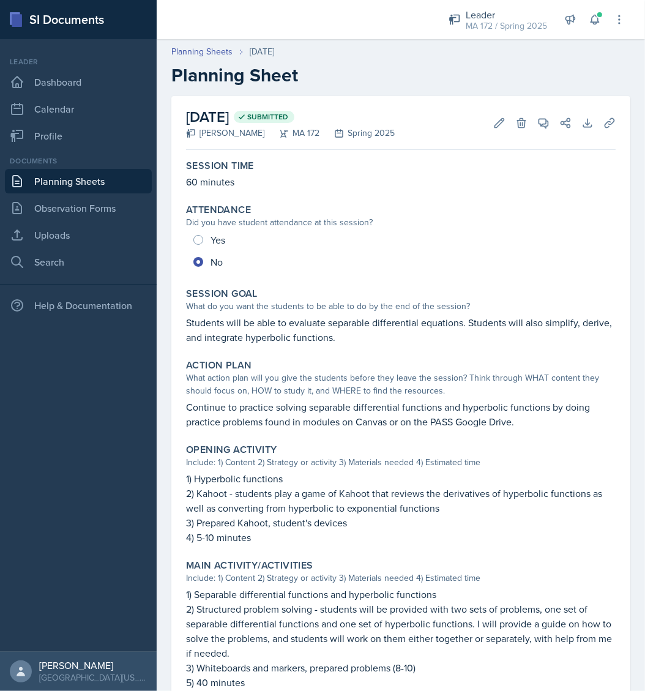
click at [58, 544] on nav "Leader Dashboard Calendar Profile Documents Planning Sheets Observation Forms U…" at bounding box center [78, 345] width 157 height 613
click at [140, 505] on nav "Leader Dashboard Calendar Profile Documents Planning Sheets Observation Forms U…" at bounding box center [78, 345] width 157 height 613
click at [624, 464] on div "February 3rd, 2025 Submitted Anna McGill MA 172 Spring 2025 Edit Delete View Co…" at bounding box center [401, 510] width 488 height 828
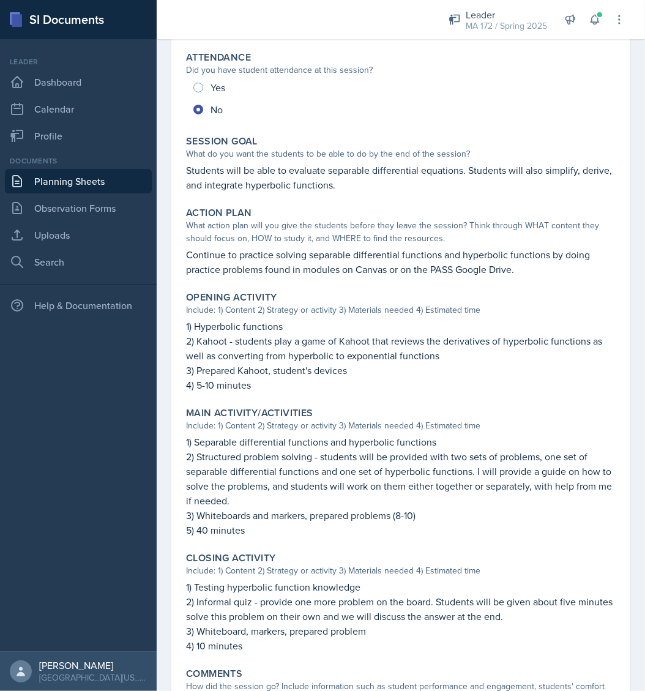
scroll to position [152, 0]
click at [315, 443] on p "1) Separable differential functions and hyperbolic functions" at bounding box center [401, 442] width 430 height 15
copy p "1) Separable differential functions and hyperbolic functions"
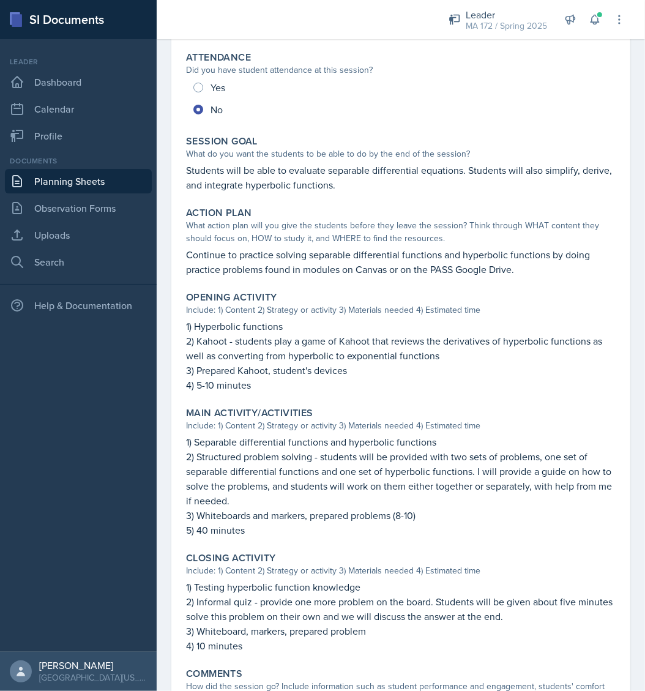
click at [116, 452] on nav "Leader Dashboard Calendar Profile Documents Planning Sheets Observation Forms U…" at bounding box center [78, 345] width 157 height 613
